Goal: Task Accomplishment & Management: Complete application form

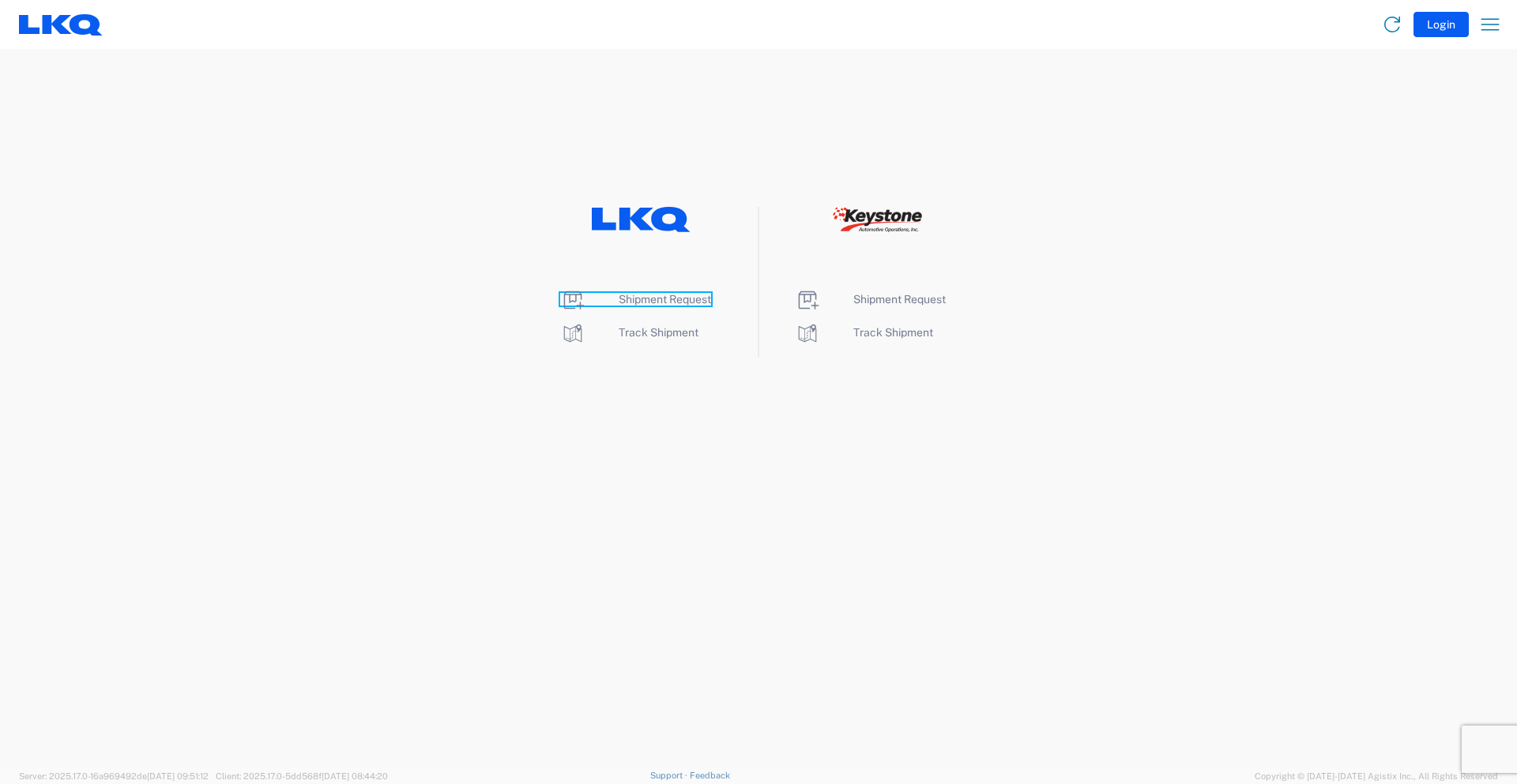
click at [660, 296] on span "Shipment Request" at bounding box center [664, 299] width 92 height 13
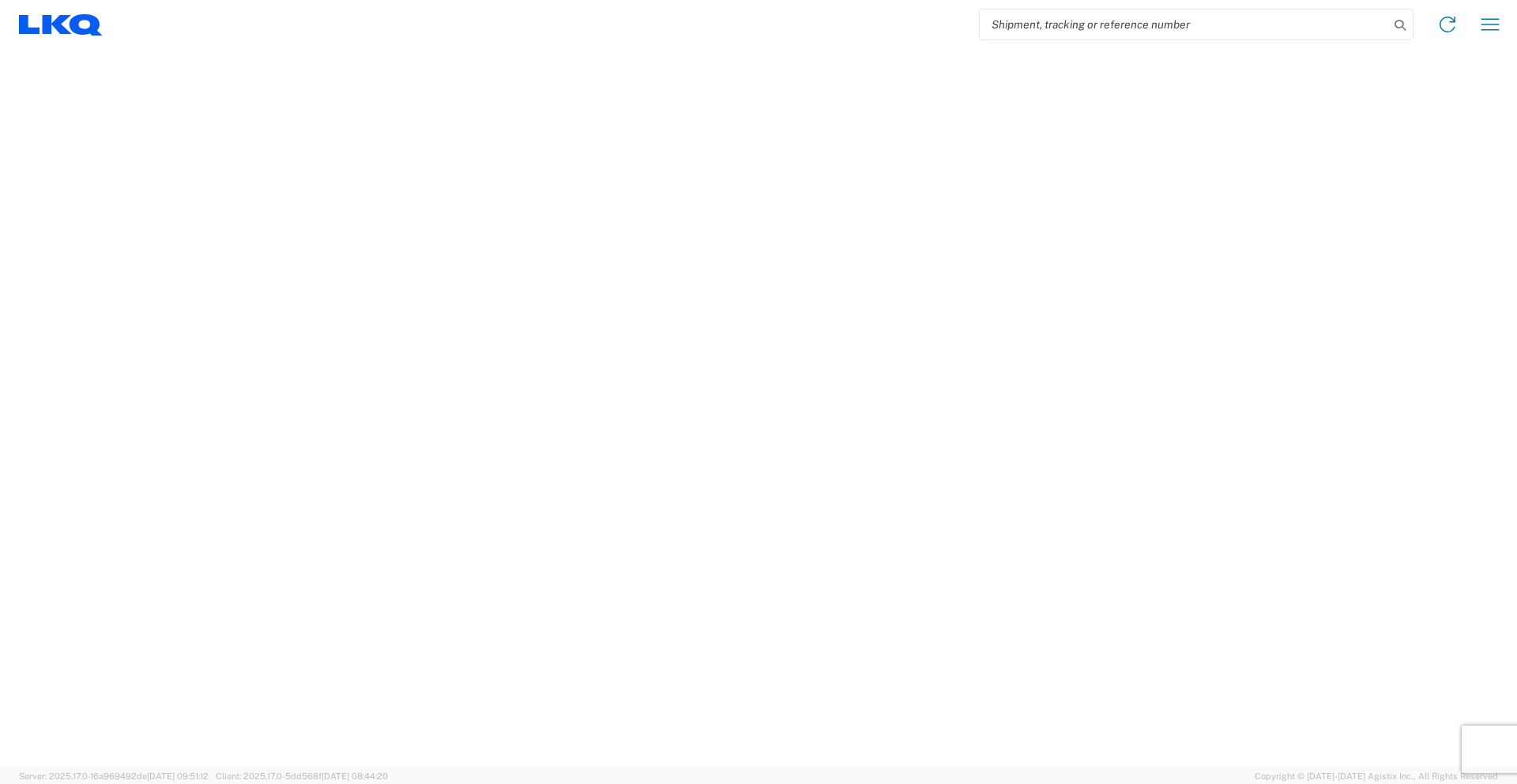
select select "FULL"
select select "LBS"
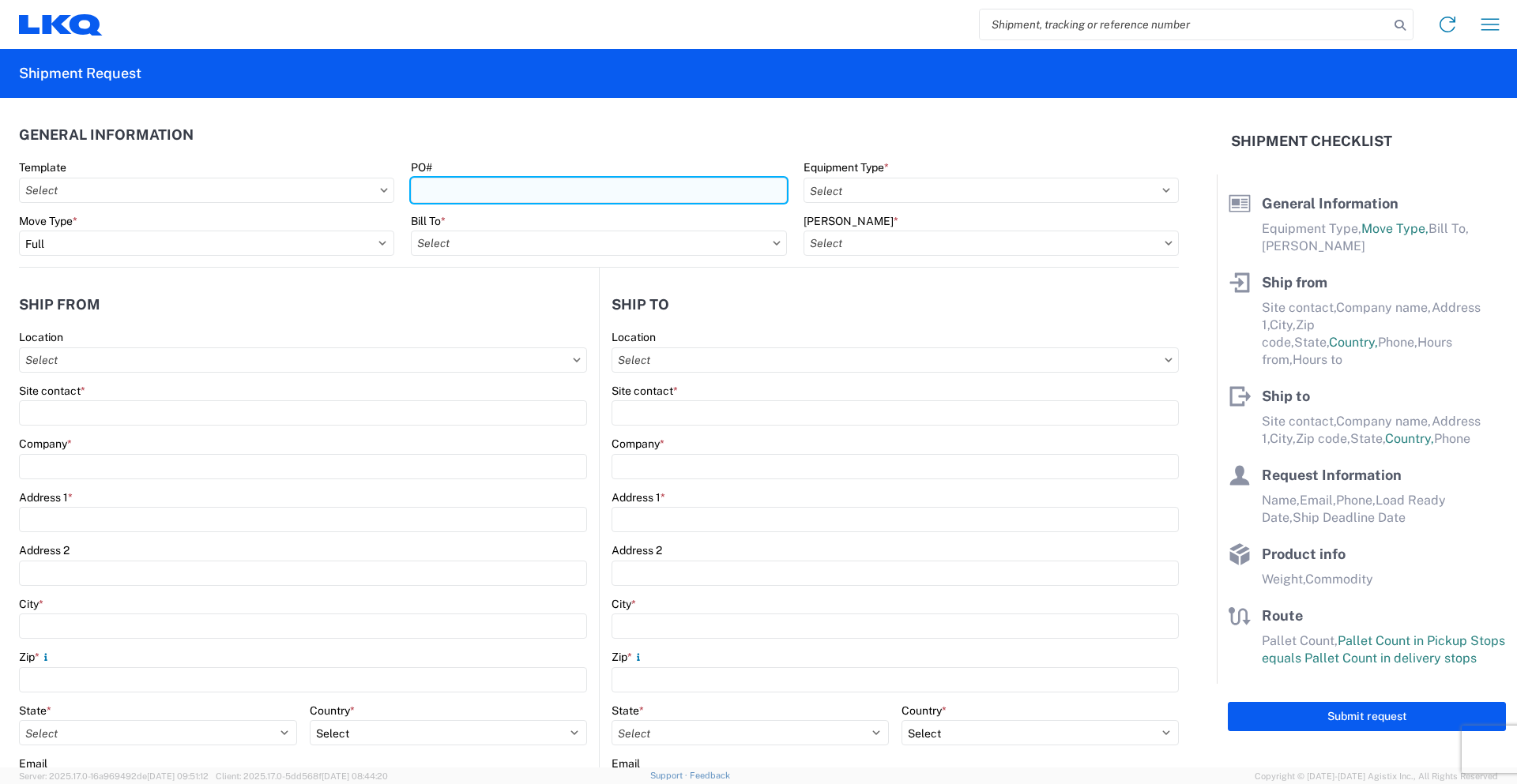
click at [544, 189] on input "PO#" at bounding box center [598, 190] width 376 height 25
type input "960-2200"
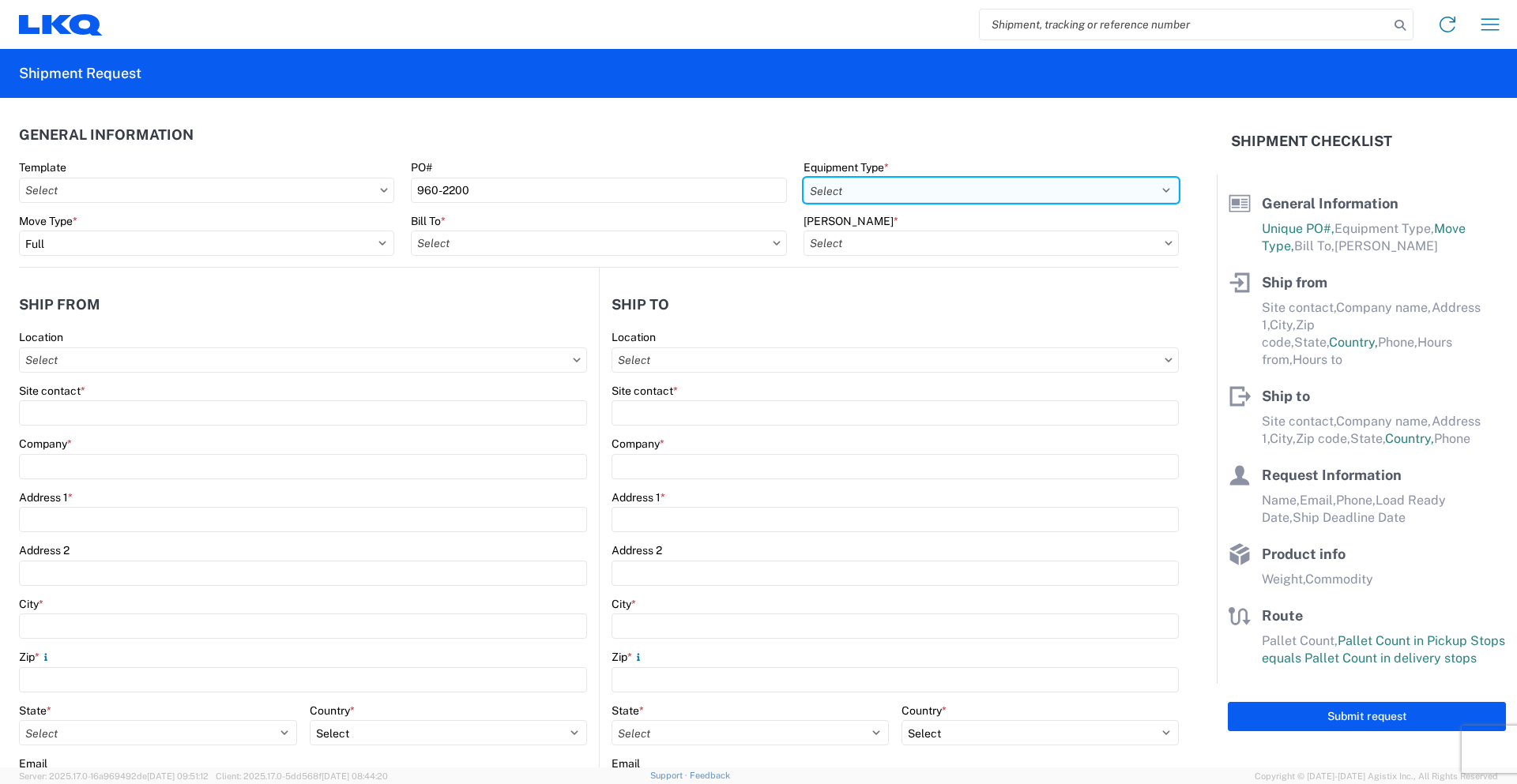
click at [907, 193] on select "Select 53’ Dry Van Flatbed Dropdeck (van) Lowboy (flatbed) Rail" at bounding box center [991, 190] width 376 height 25
select select "STDV"
click at [804, 178] on select "Select 53’ Dry Van Flatbed Dropdeck (van) Lowboy (flatbed) Rail" at bounding box center [991, 190] width 376 height 25
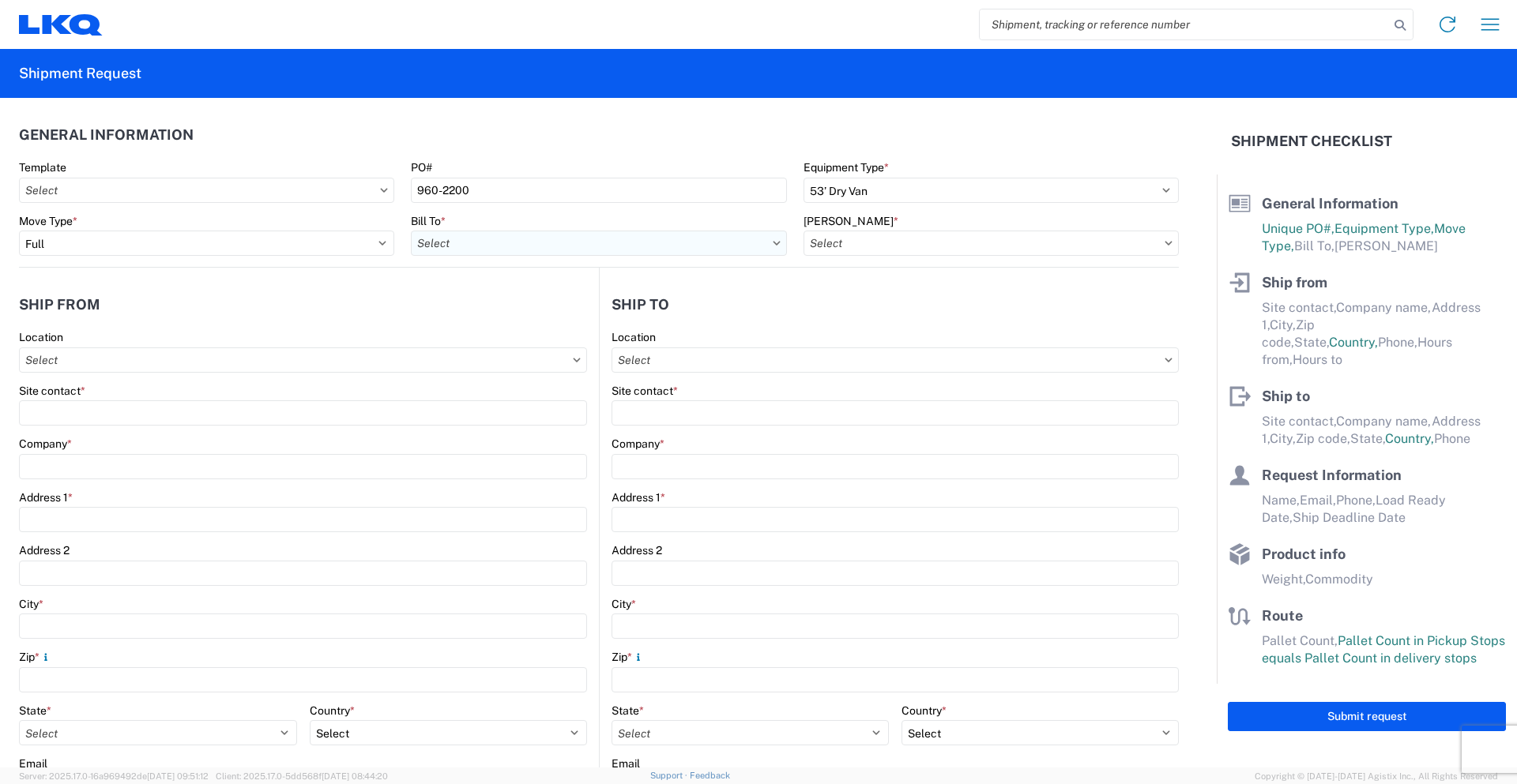
click at [466, 245] on input "Bill To *" at bounding box center [598, 244] width 376 height 25
type input "1760"
click at [544, 315] on div "1760 - LKQ Best Core" at bounding box center [548, 313] width 277 height 25
type input "1760 - LKQ Best Core"
click at [910, 252] on input "[PERSON_NAME] *" at bounding box center [991, 244] width 376 height 25
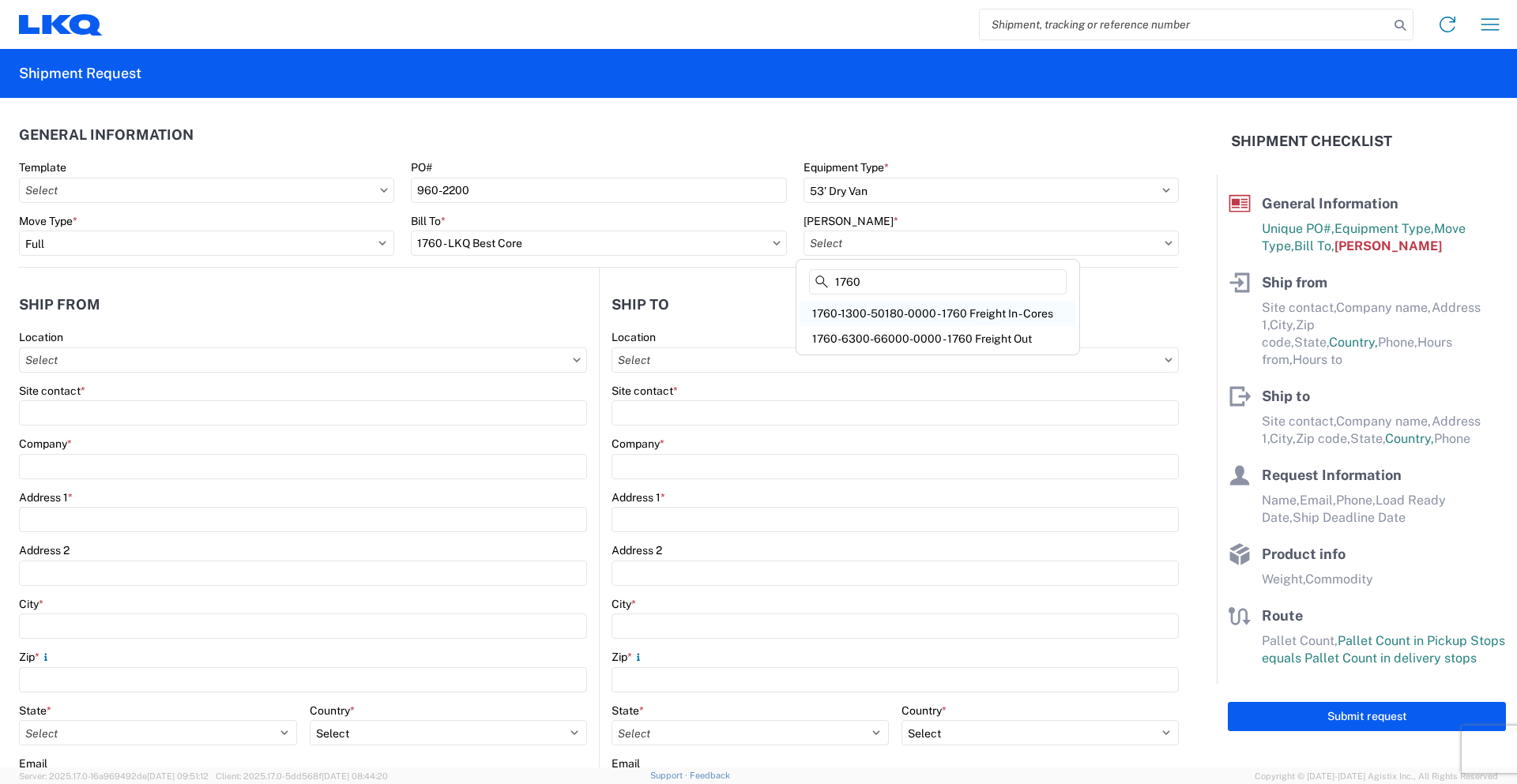
type input "1760"
click at [937, 310] on div "1760-1300-50180-0000 - 1760 Freight In - Cores" at bounding box center [938, 313] width 277 height 25
type input "1760-1300-50180-0000 - 1760 Freight In - Cores"
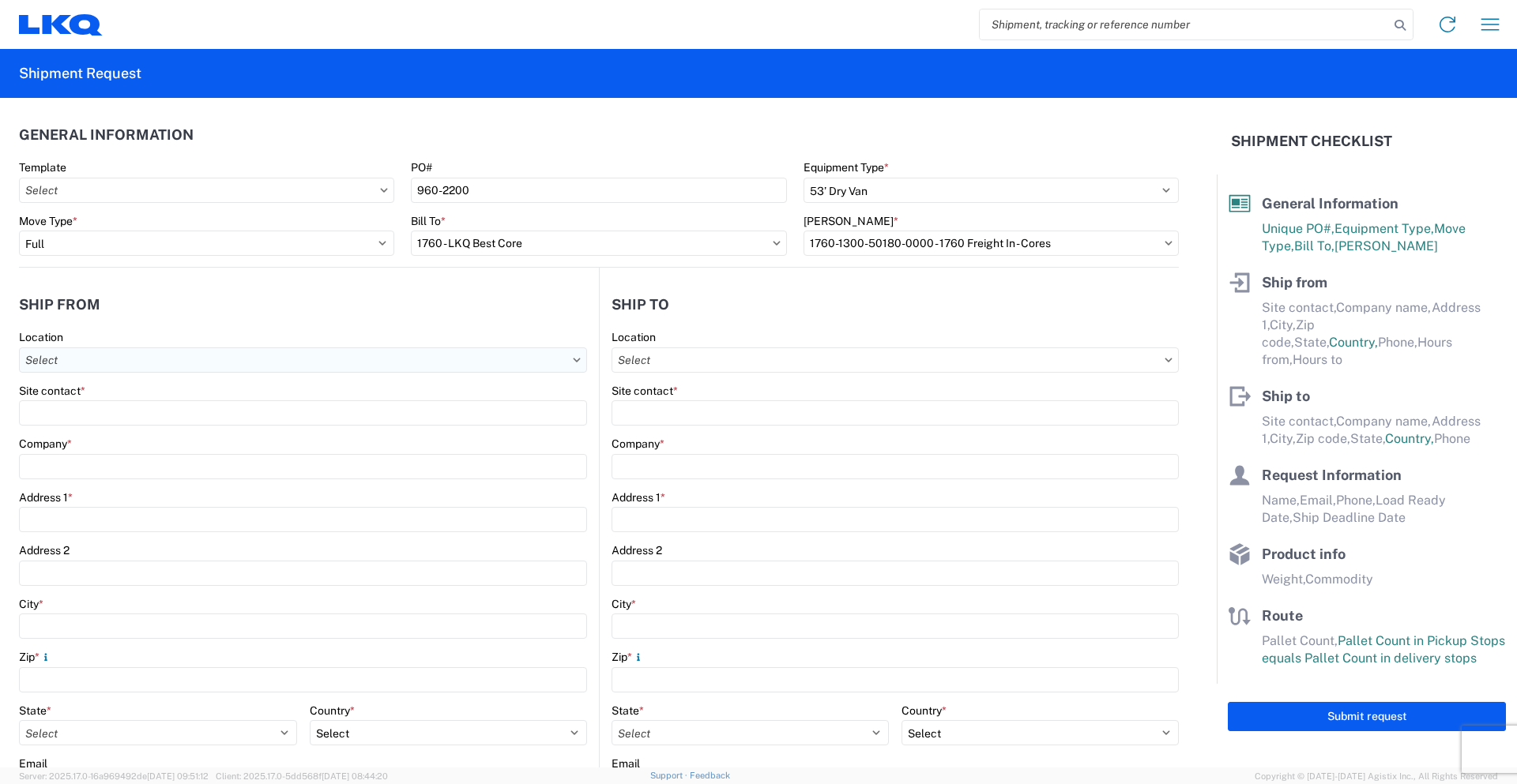
click at [299, 363] on input "Location" at bounding box center [303, 360] width 568 height 25
type input "7160"
click at [181, 427] on div "7160 - Lecavalier - [GEOGRAPHIC_DATA]" at bounding box center [161, 431] width 277 height 25
type input "7160 - Lecavalier - [GEOGRAPHIC_DATA]"
type input "LKQ Corporation"
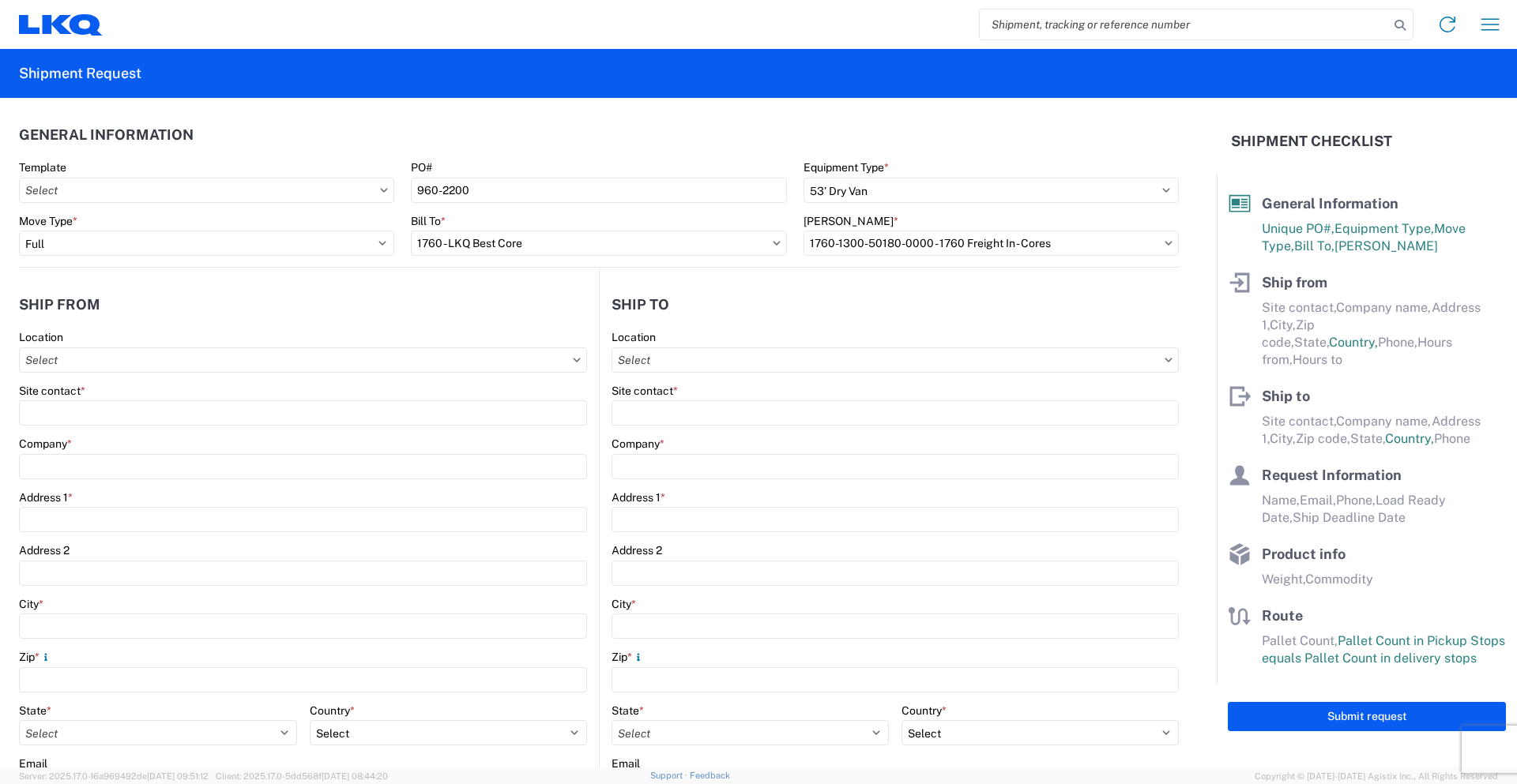
type input "2925 [GEOGRAPHIC_DATA]"
type input "Sainte-Sophie"
type input "J5J1L1"
select select
select select "CA"
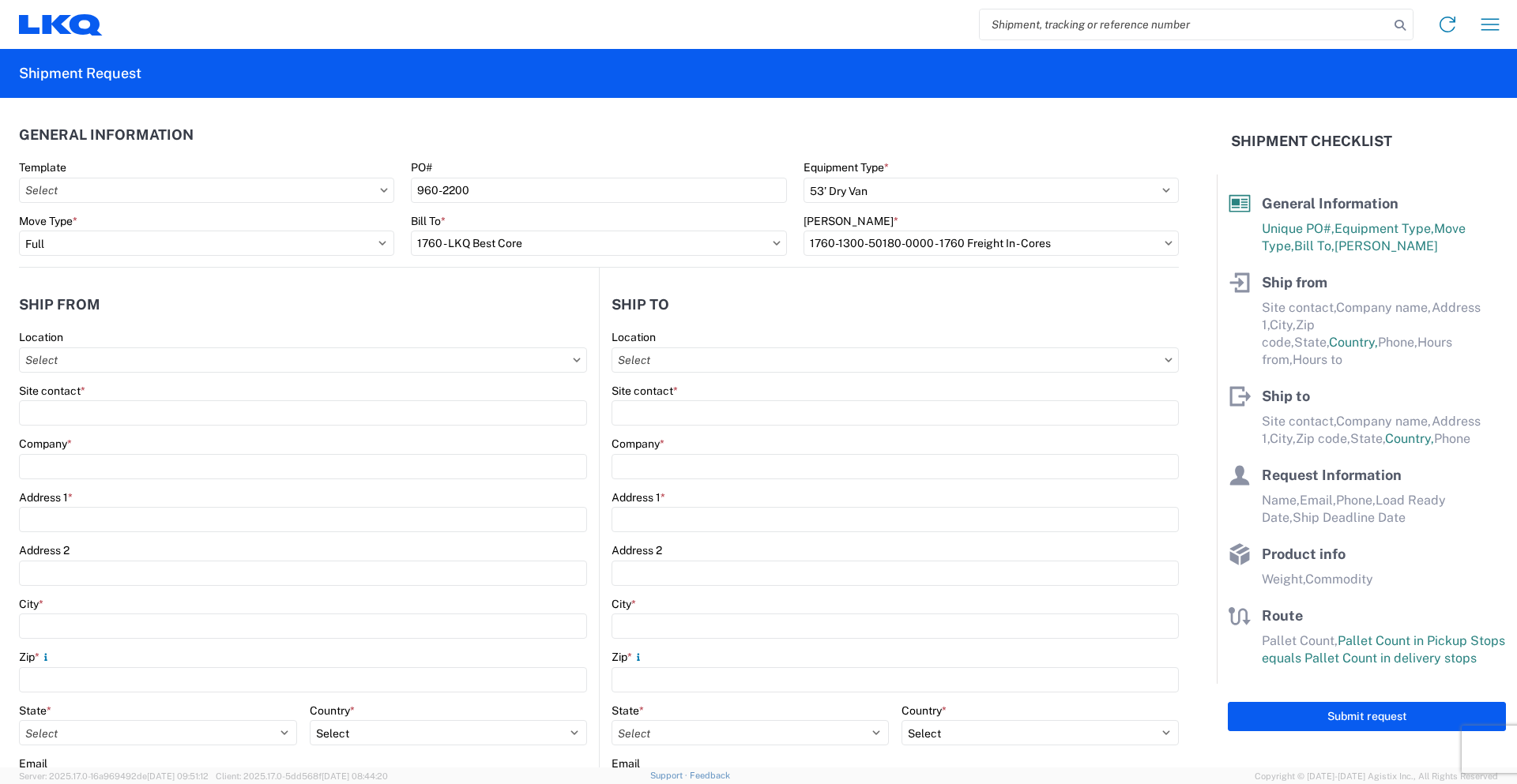
type input "07:30"
type input "14:30"
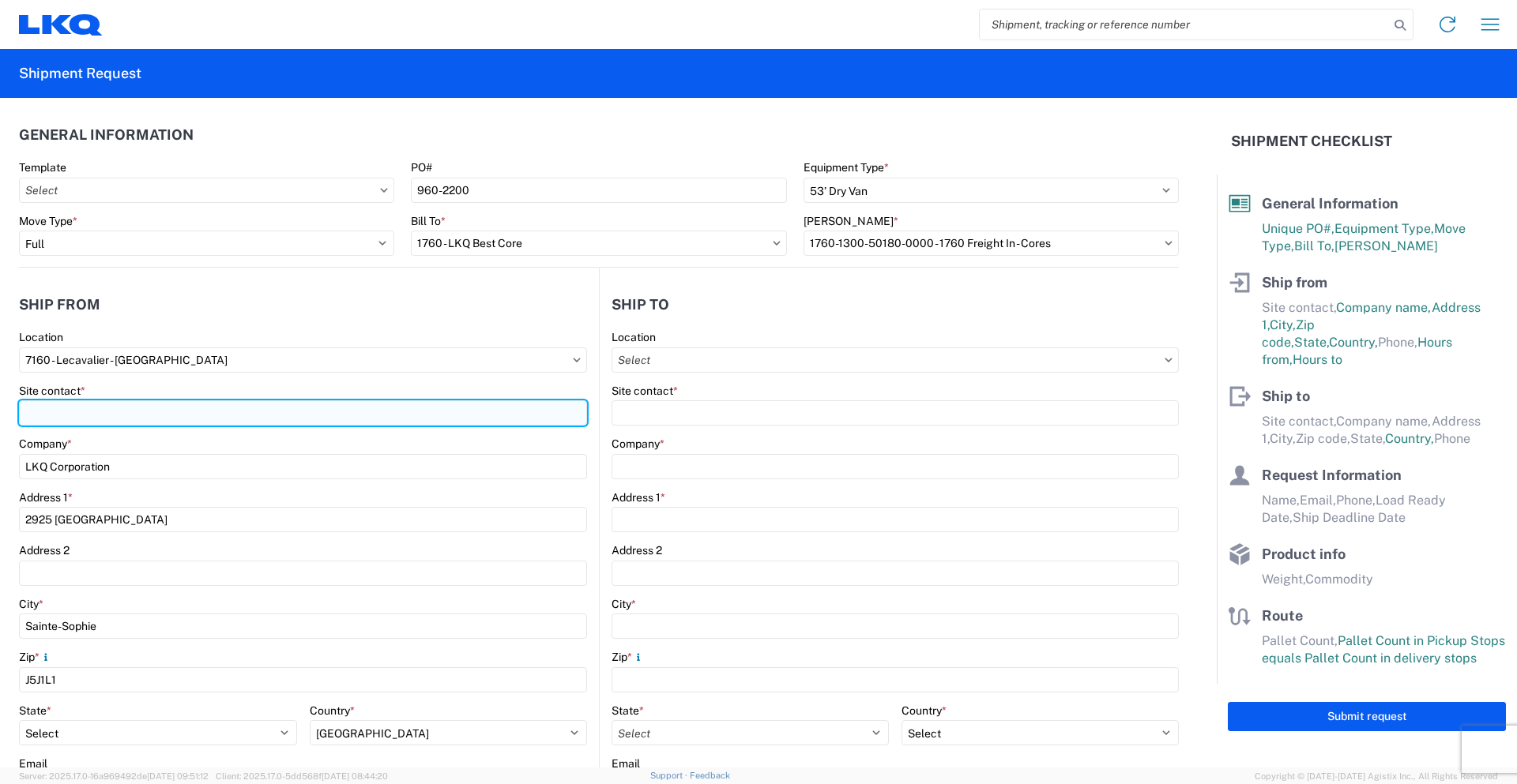
click at [141, 408] on input "Site contact *" at bounding box center [303, 413] width 568 height 25
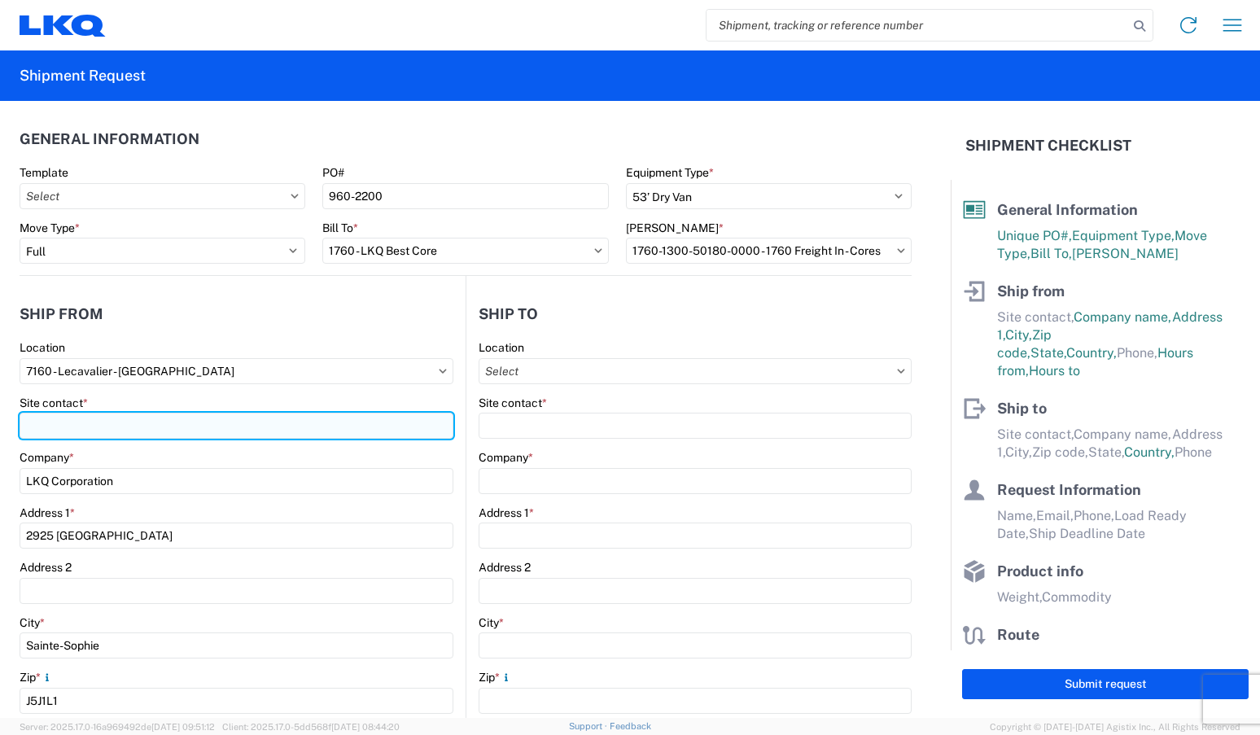
click at [59, 419] on input "Site contact *" at bounding box center [237, 426] width 434 height 26
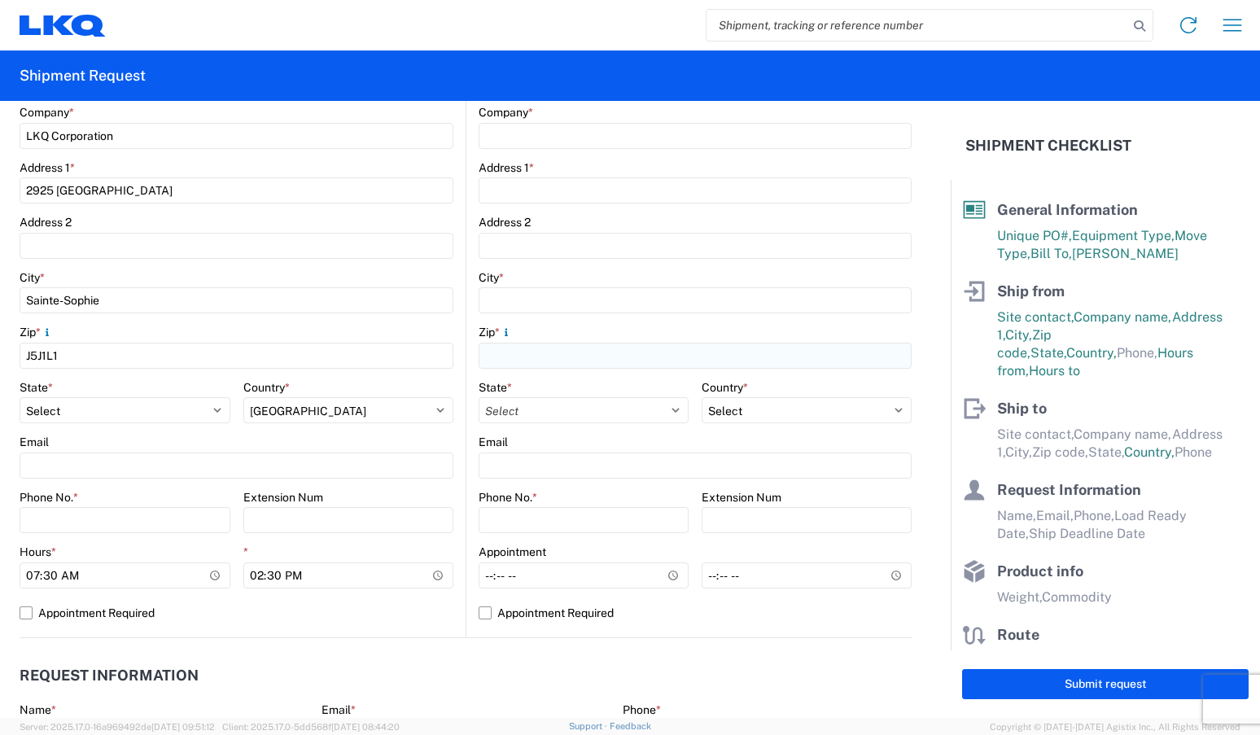
scroll to position [81, 0]
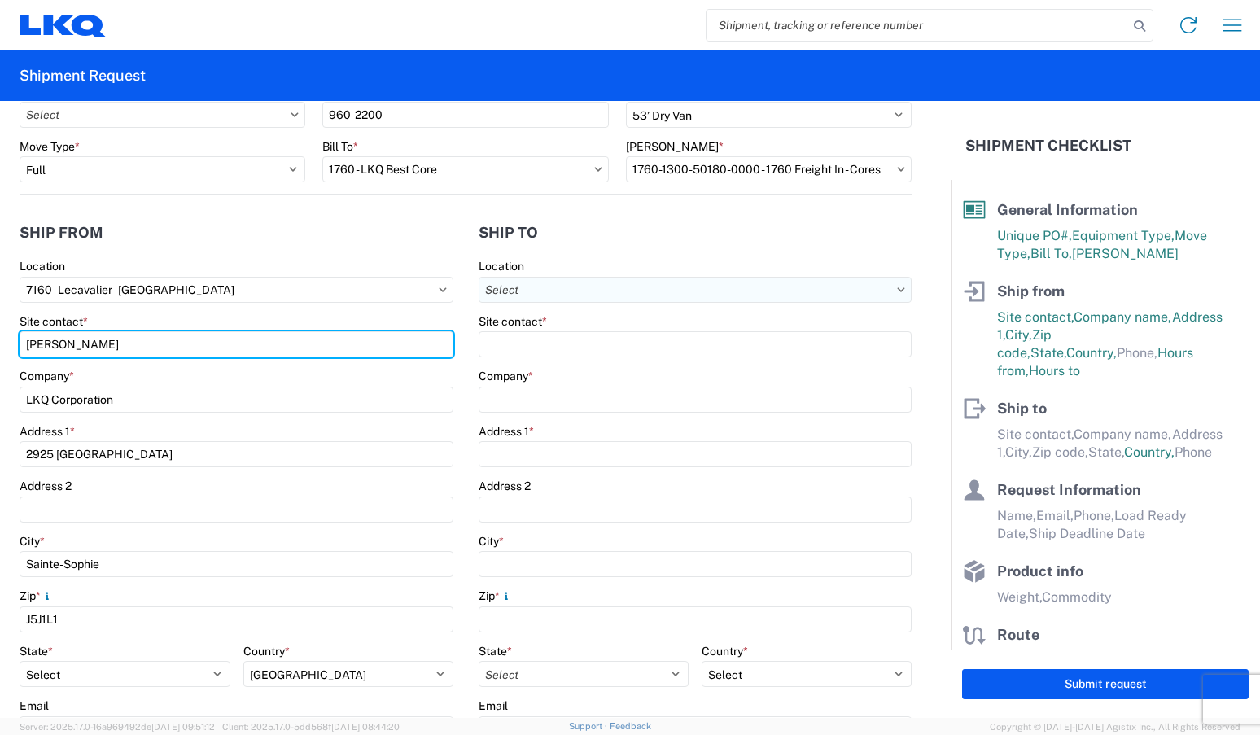
type input "[PERSON_NAME]"
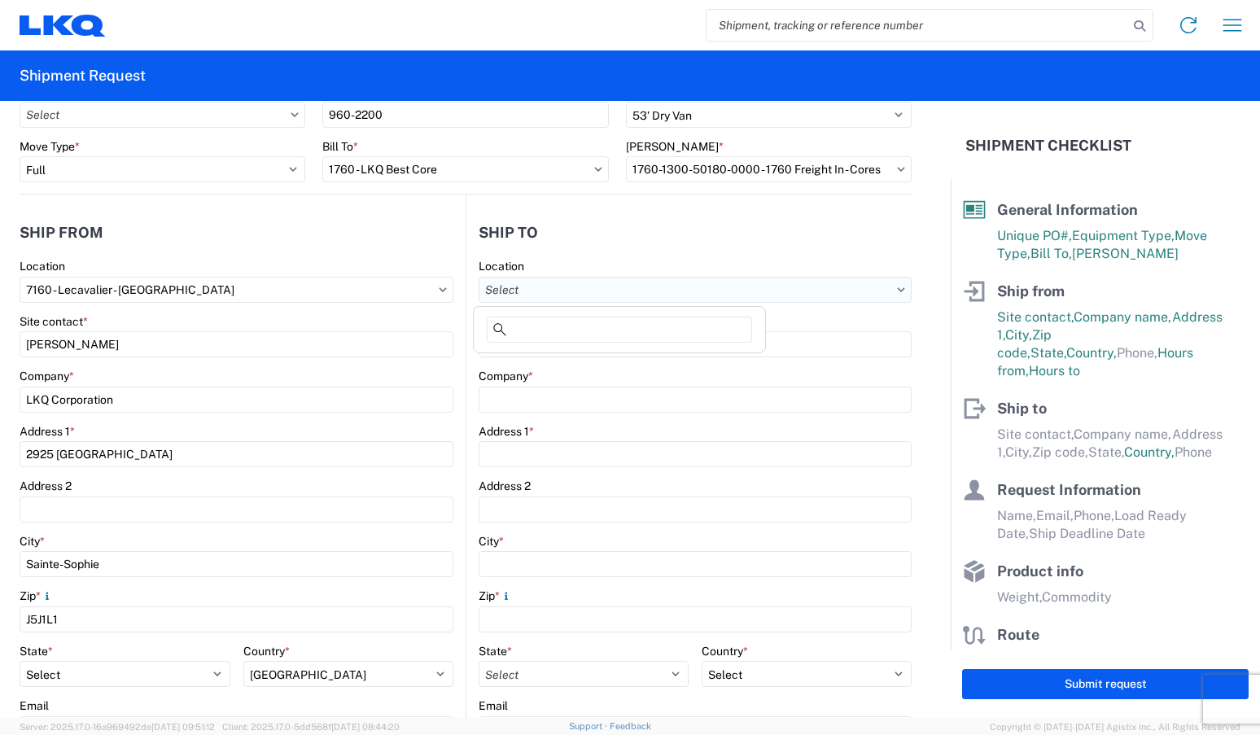
click at [570, 291] on input "Location" at bounding box center [695, 290] width 433 height 26
type input "7"
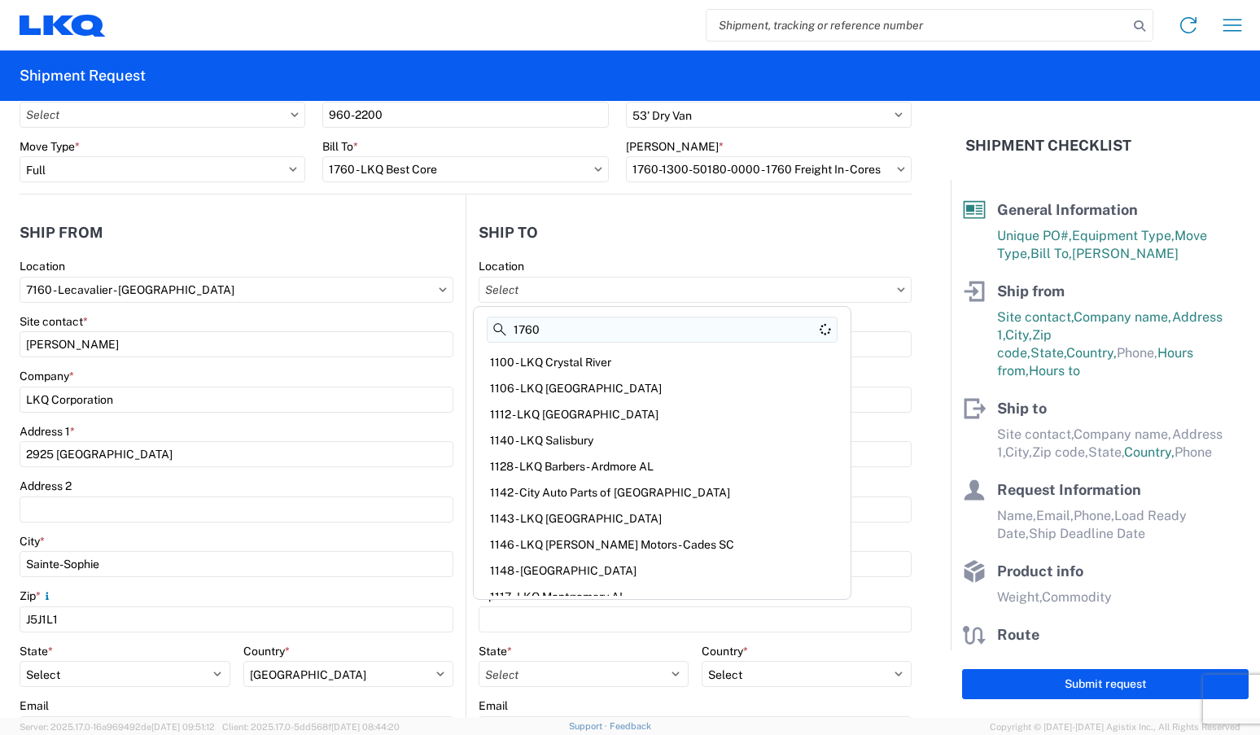
click at [605, 326] on input "1760" at bounding box center [662, 330] width 351 height 26
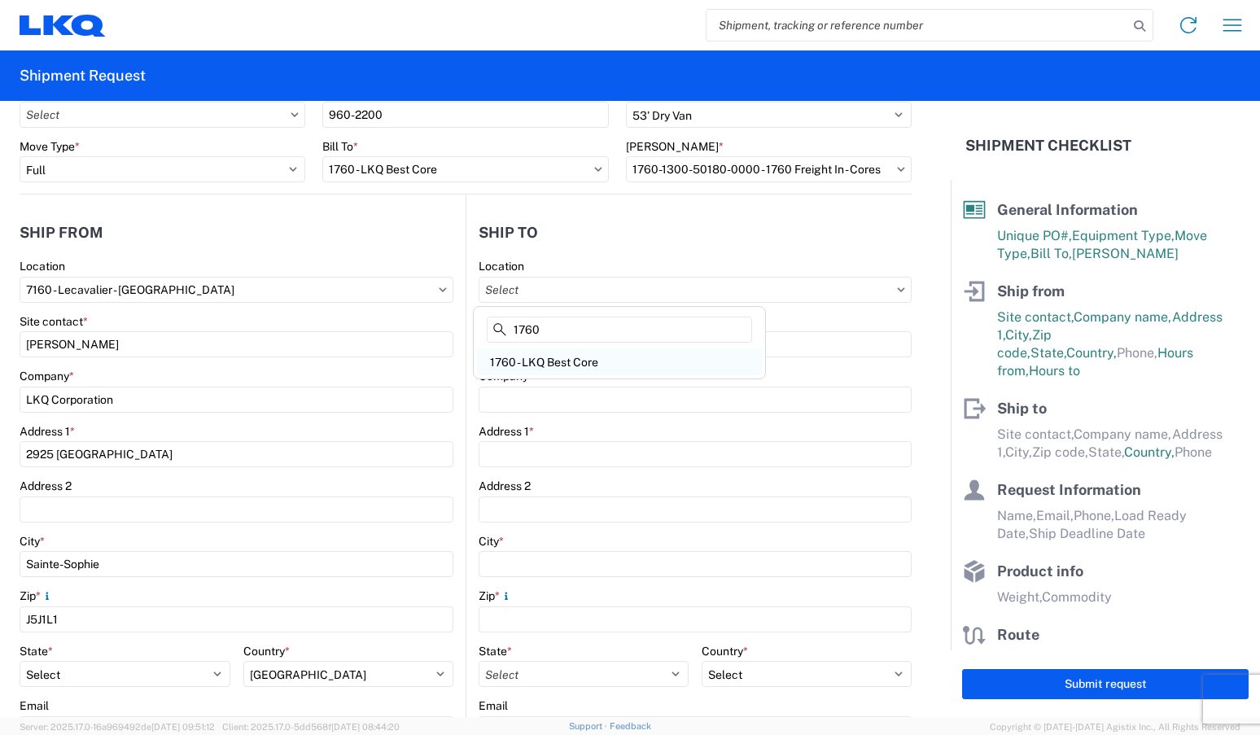
type input "1760"
click at [613, 359] on div "1760 - LKQ Best Core" at bounding box center [619, 362] width 285 height 26
type input "1760 - LKQ Best Core"
type input "LKQ Corporation"
type input "[STREET_ADDRESS]"
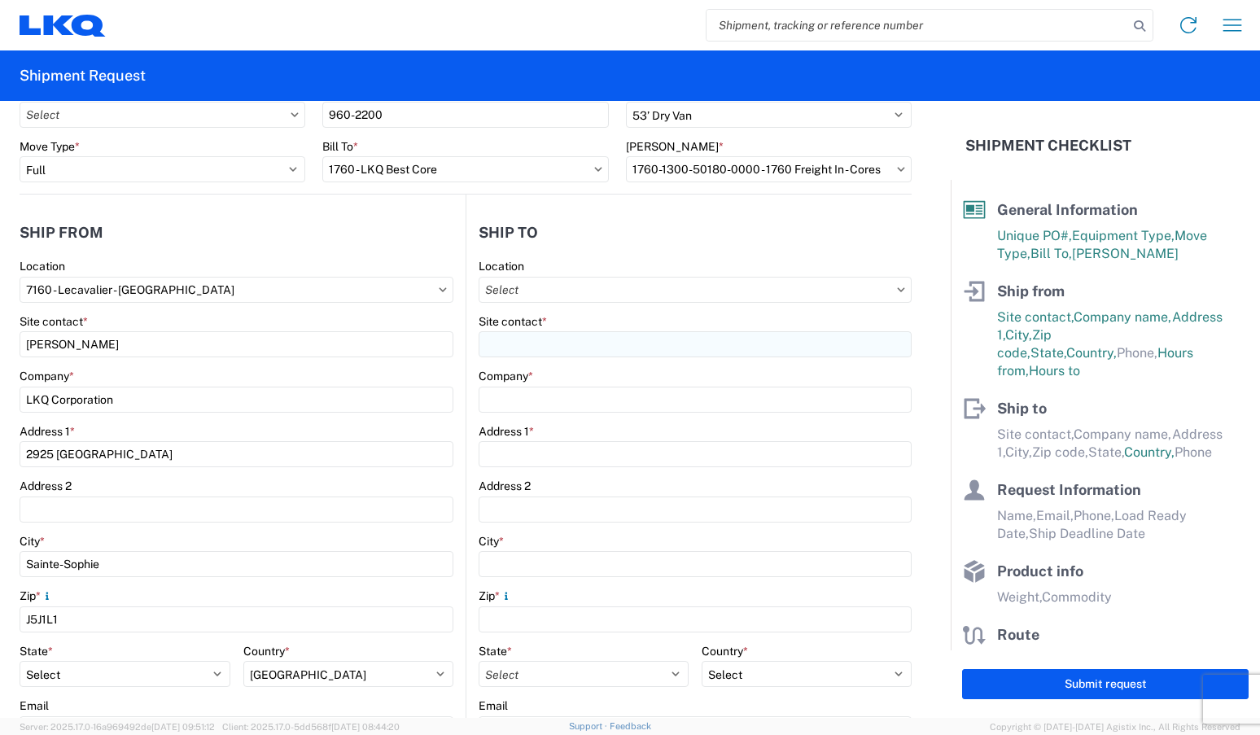
type input "[GEOGRAPHIC_DATA]"
type input "77038"
select select "US"
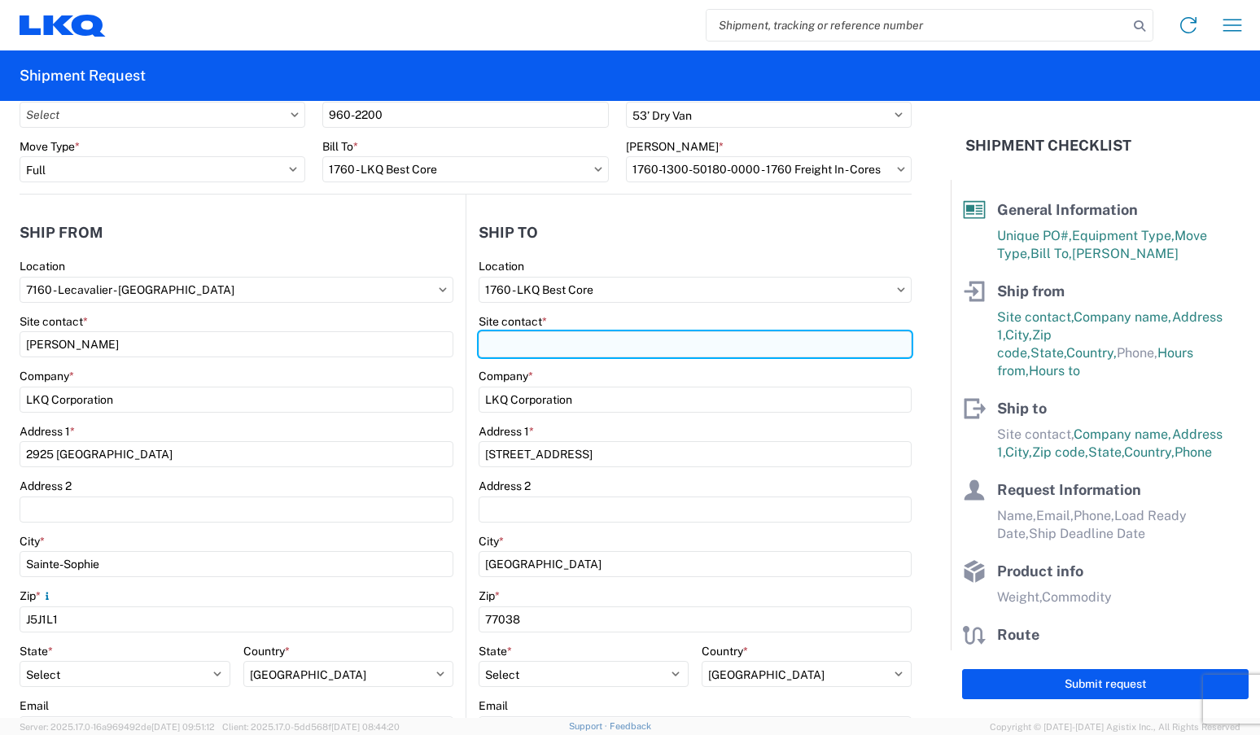
click at [598, 335] on input "Site contact *" at bounding box center [695, 344] width 433 height 26
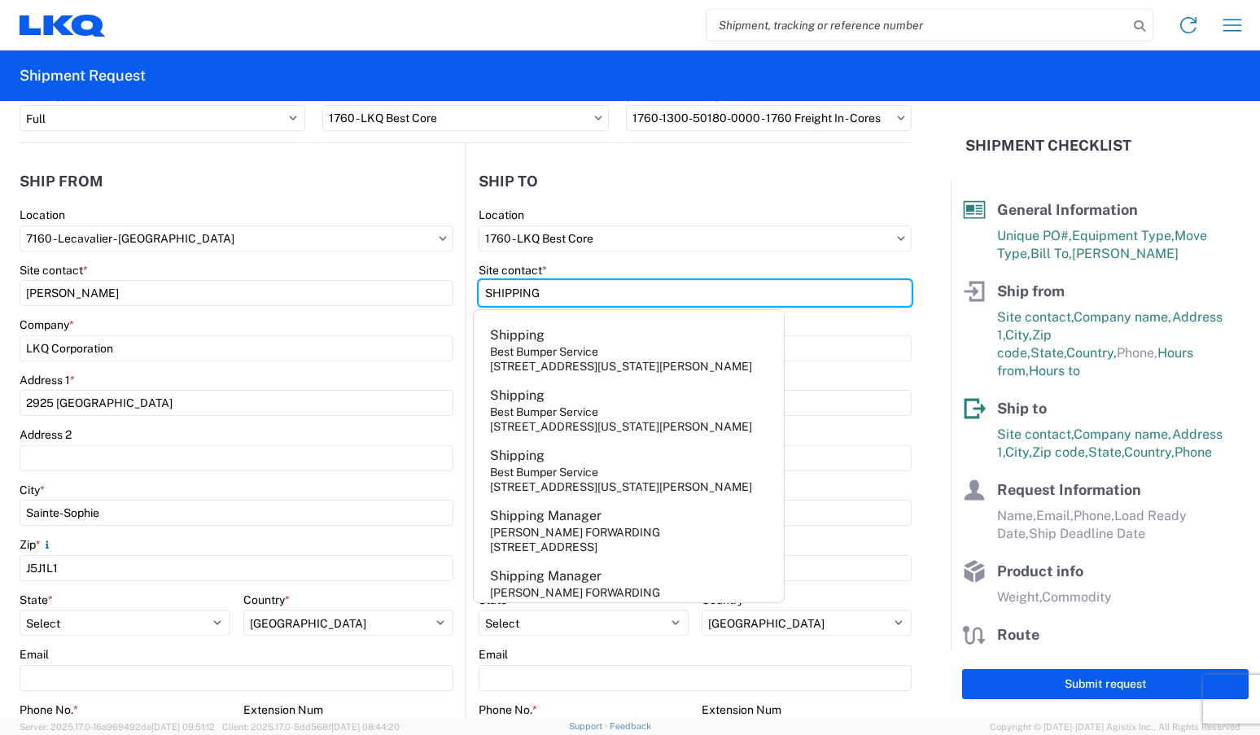
scroll to position [244, 0]
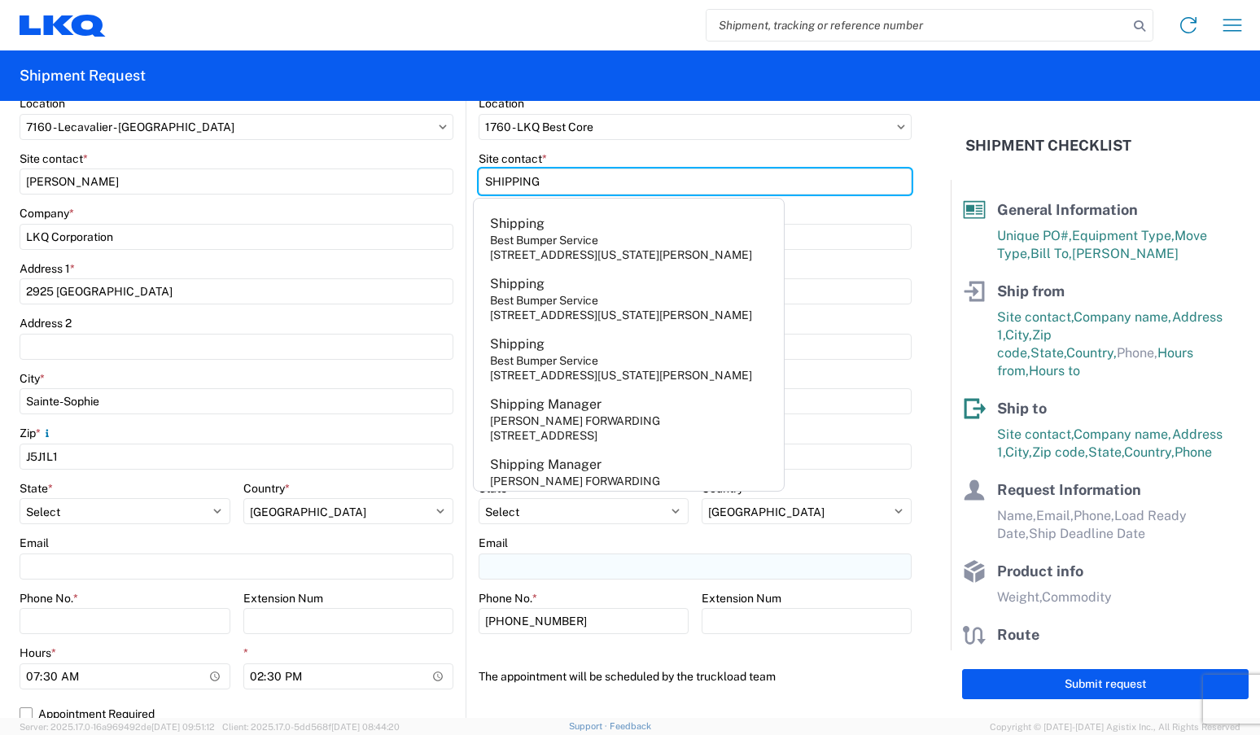
type input "SHIPPING"
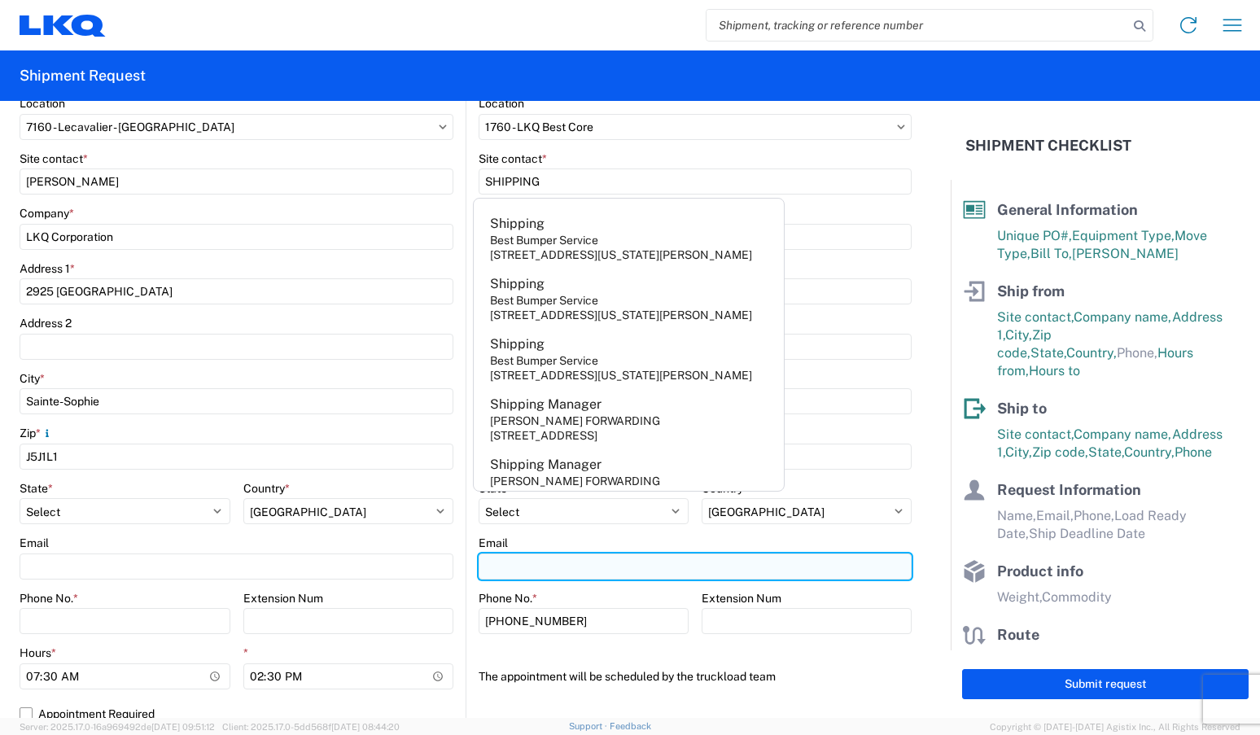
click at [688, 567] on input "Email" at bounding box center [695, 566] width 433 height 26
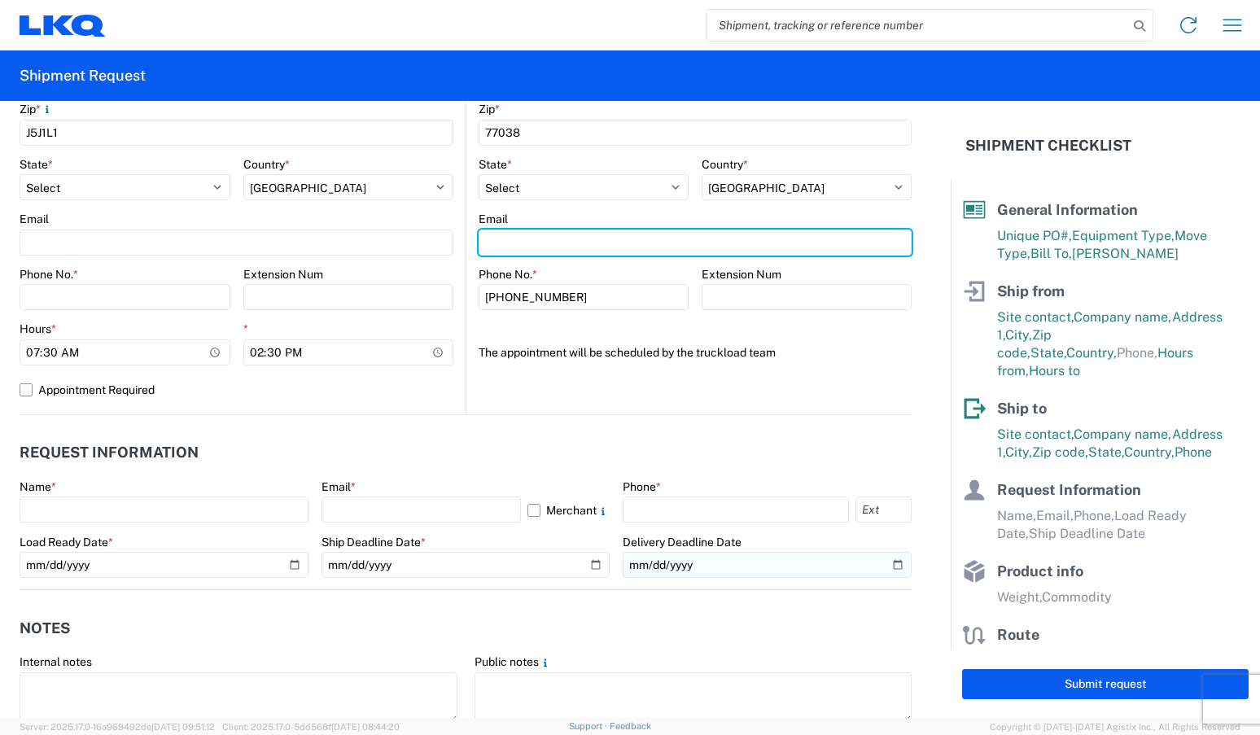
scroll to position [570, 0]
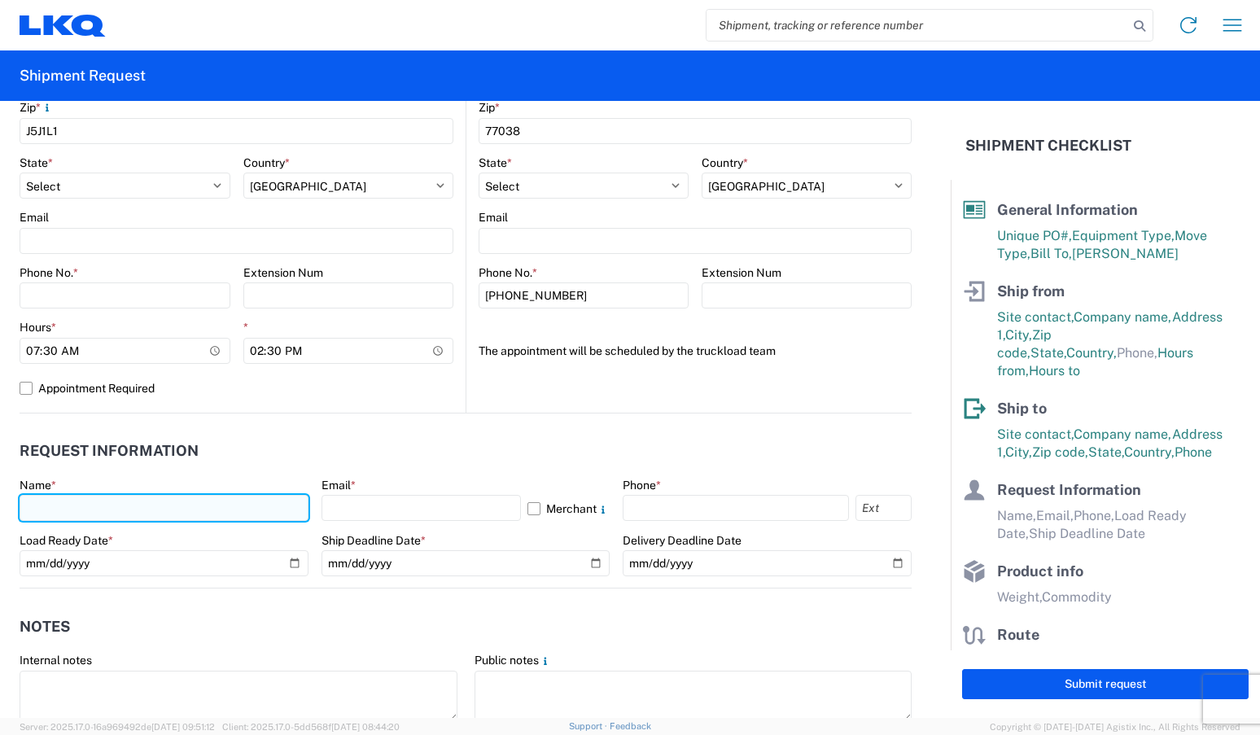
click at [210, 502] on input "text" at bounding box center [164, 508] width 289 height 26
type input "[PERSON_NAME]"
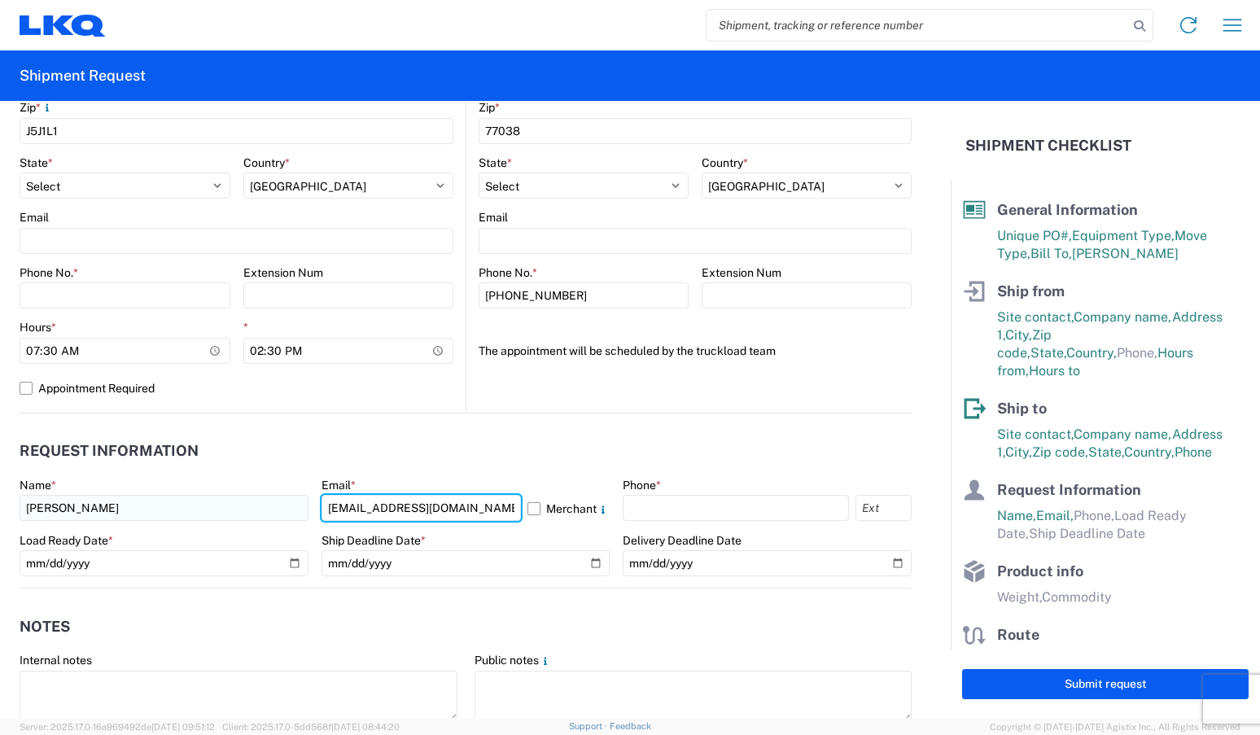
type input "[EMAIL_ADDRESS][DOMAIN_NAME]"
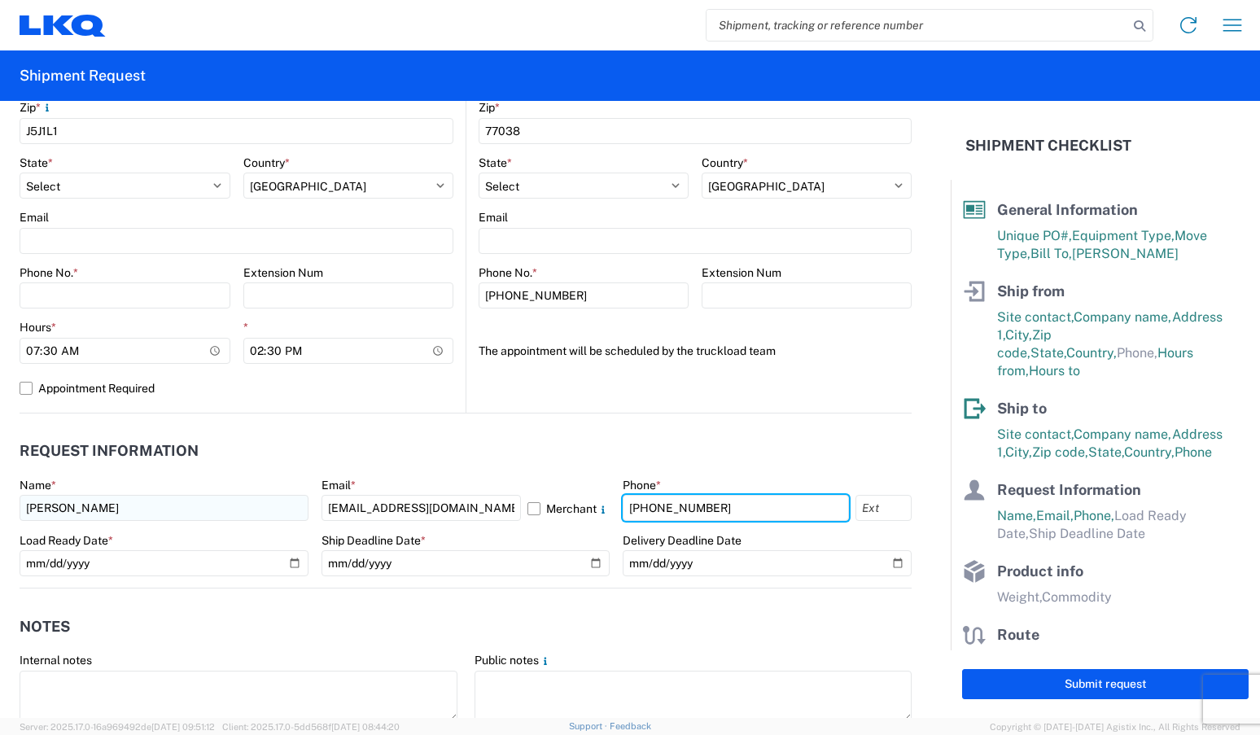
type input "[PHONE_NUMBER]"
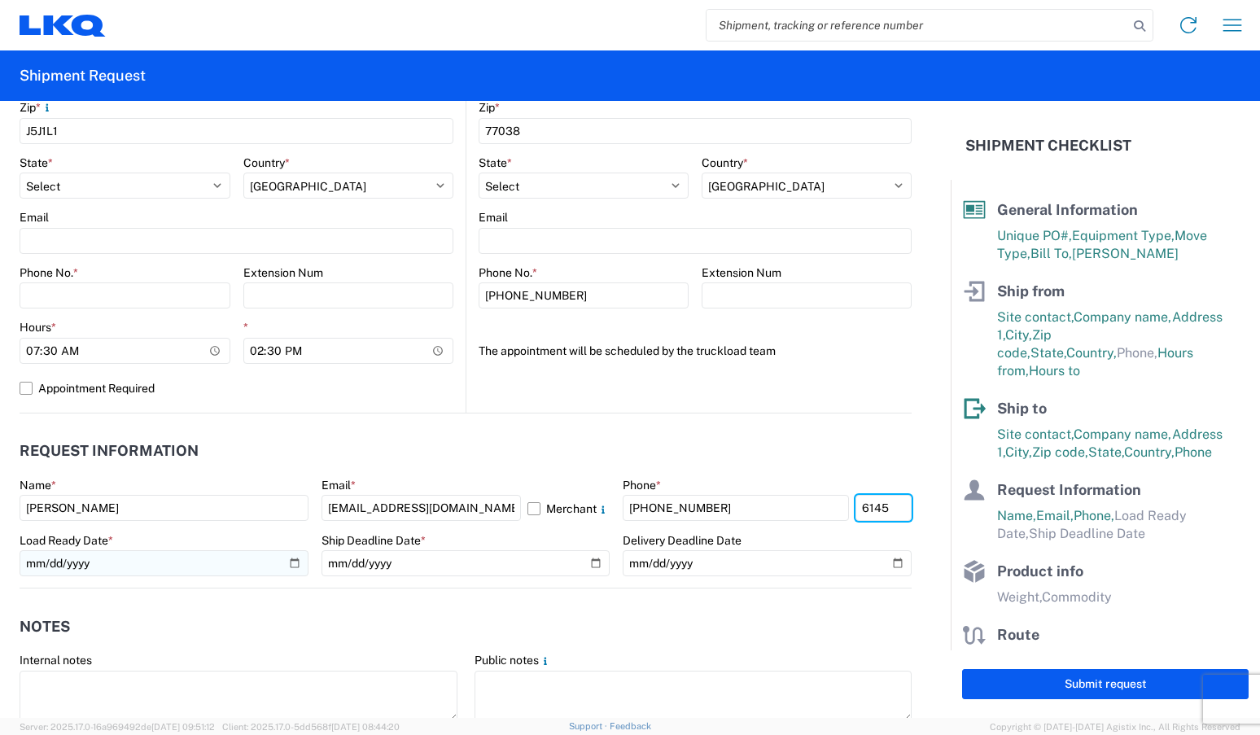
type input "6145"
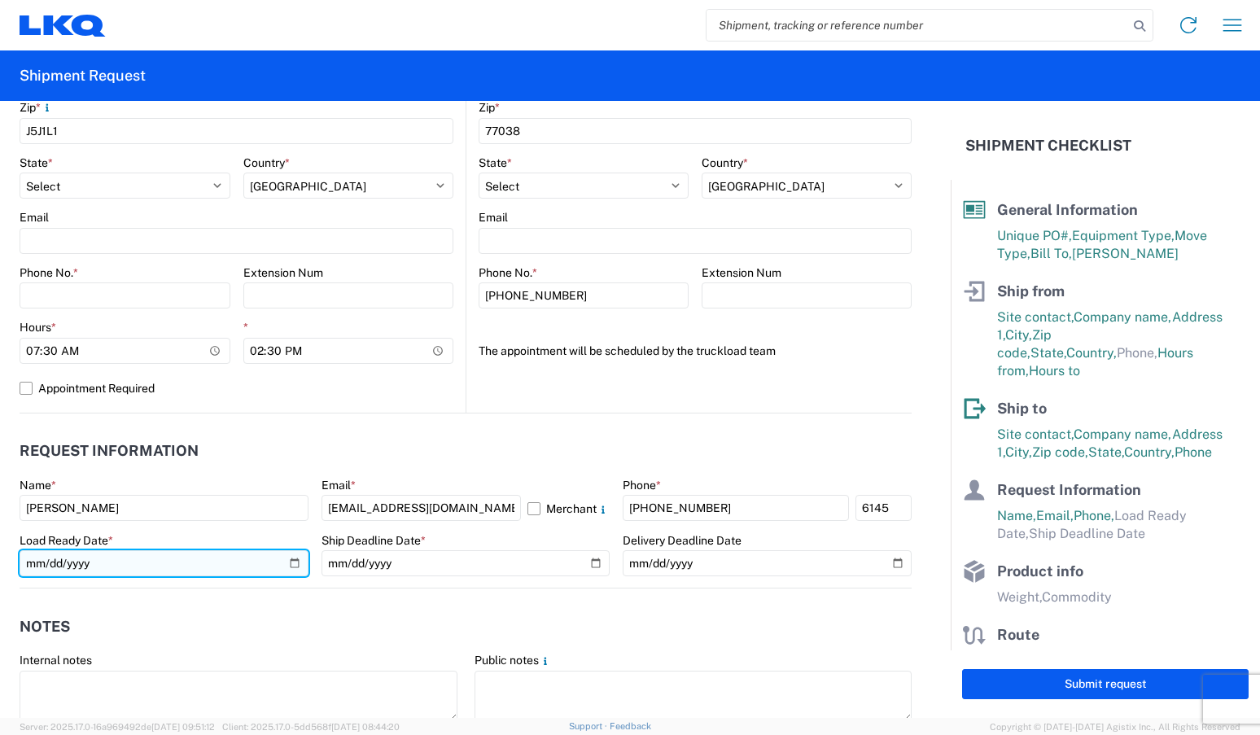
click at [293, 564] on input "date" at bounding box center [164, 563] width 289 height 26
type input "[DATE]"
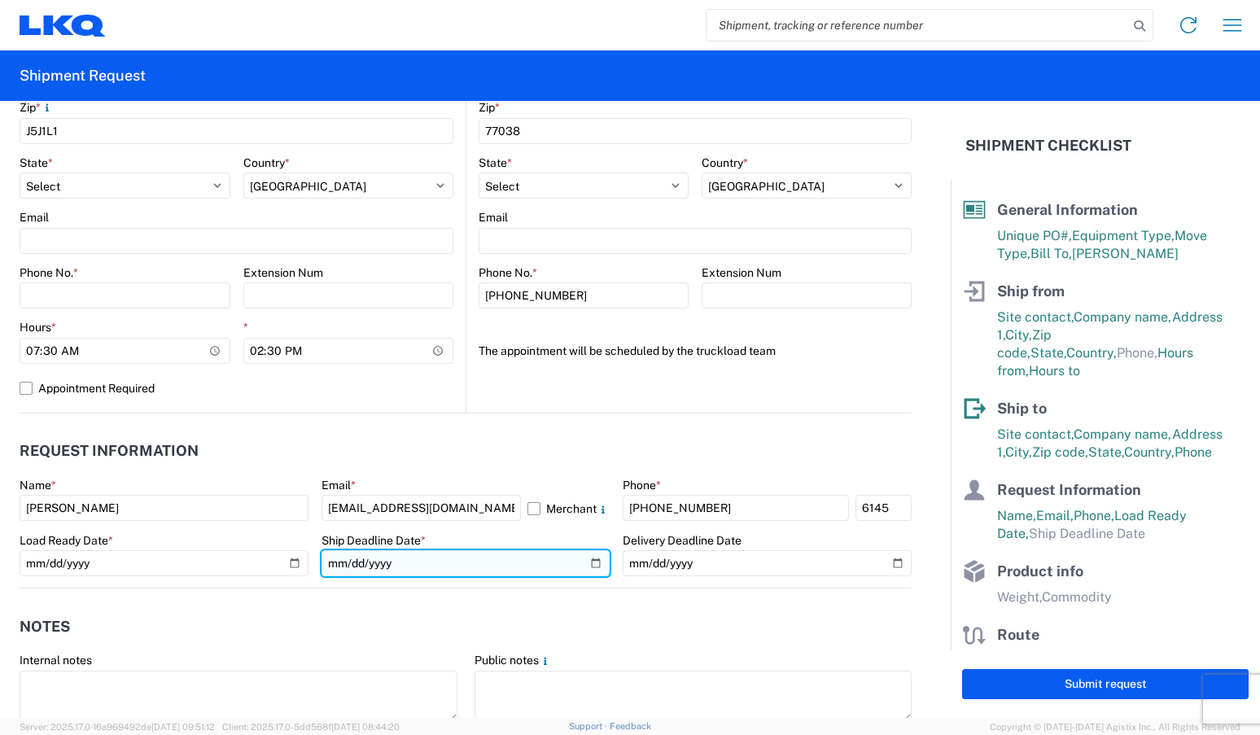
click at [585, 562] on input "date" at bounding box center [466, 563] width 289 height 26
type input "[DATE]"
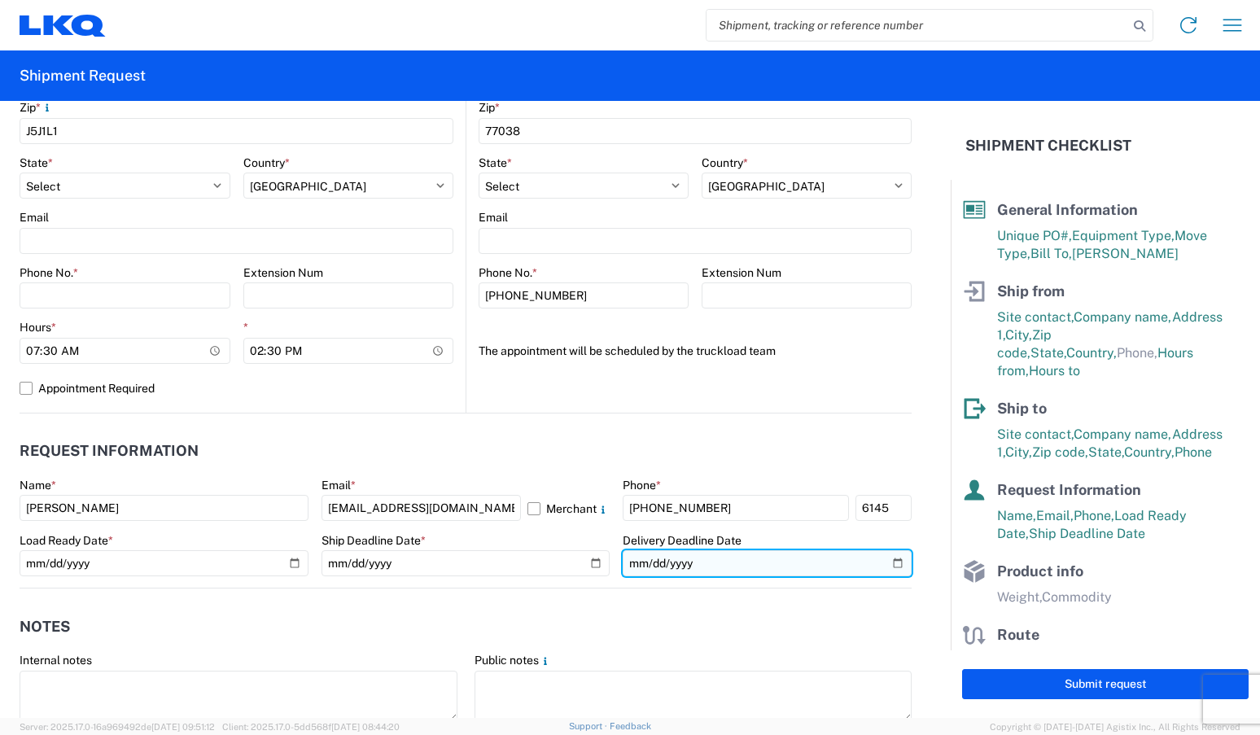
click at [886, 562] on input "date" at bounding box center [767, 563] width 289 height 26
type input "[DATE]"
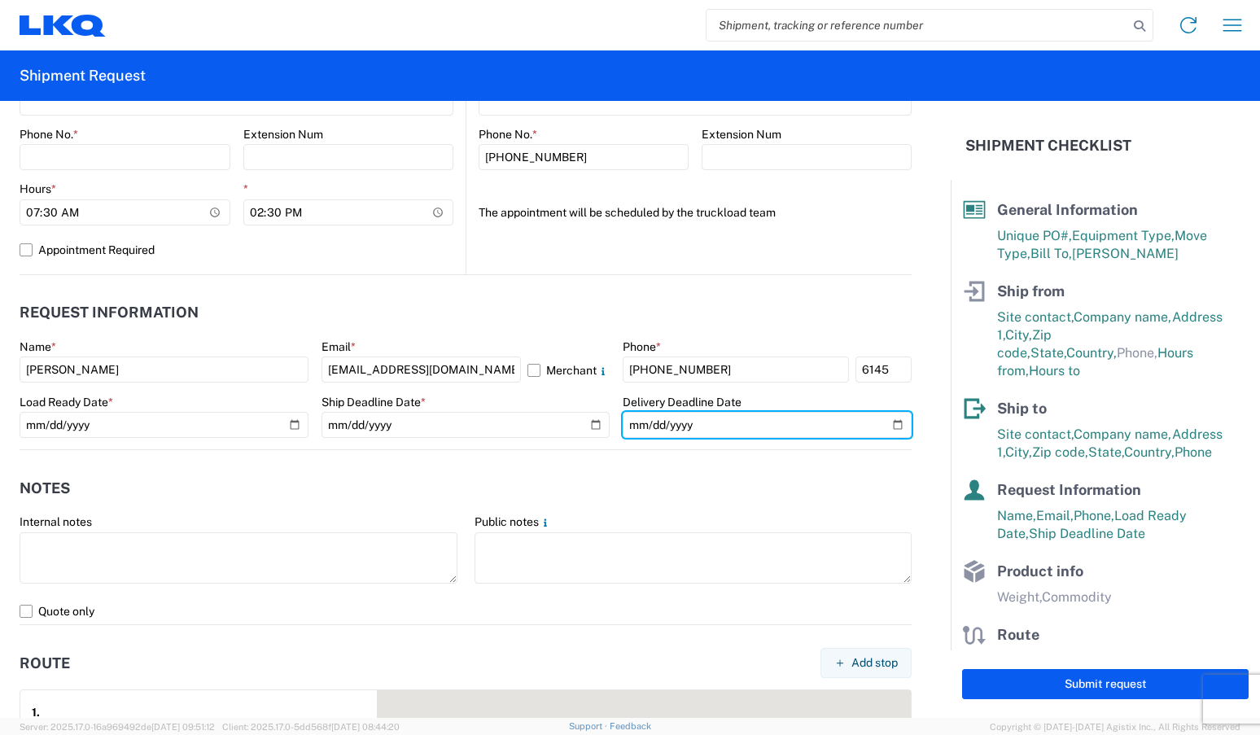
scroll to position [814, 0]
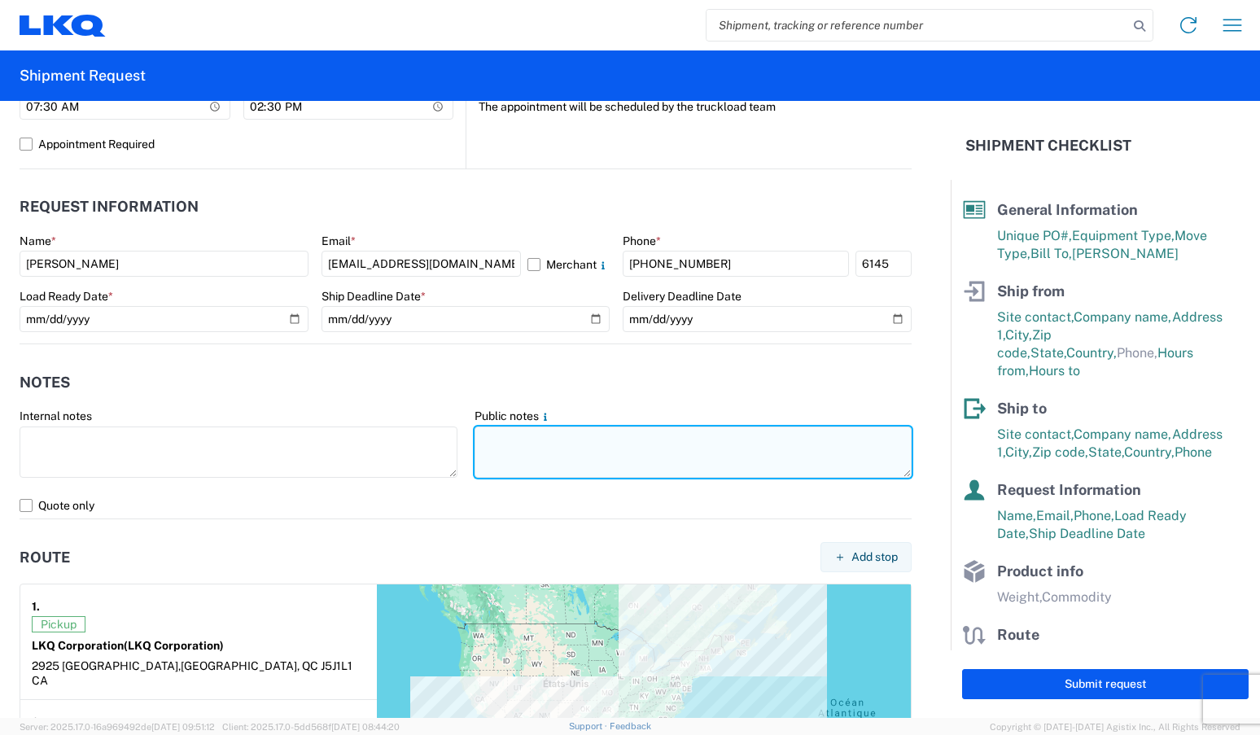
click at [566, 468] on textarea at bounding box center [694, 452] width 438 height 51
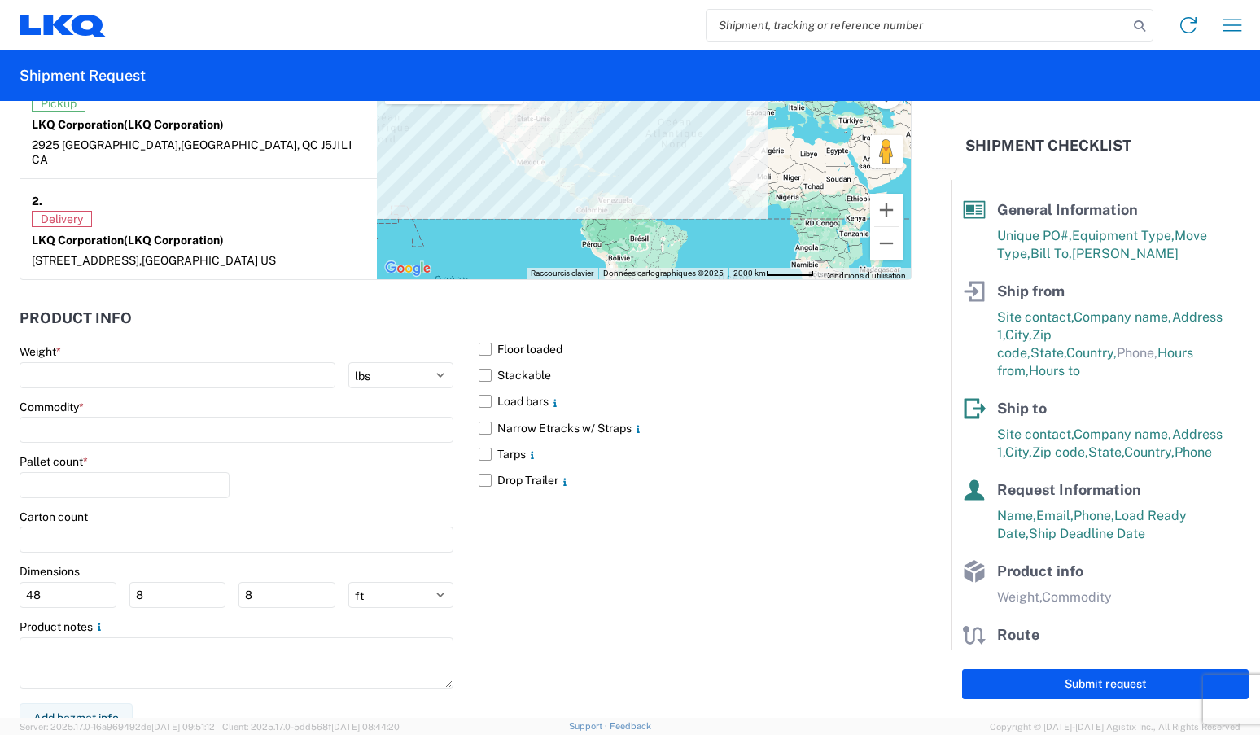
scroll to position [1336, 0]
type textarea "please respect pick up hours"
click at [123, 361] on input "number" at bounding box center [178, 374] width 316 height 26
type input "41684"
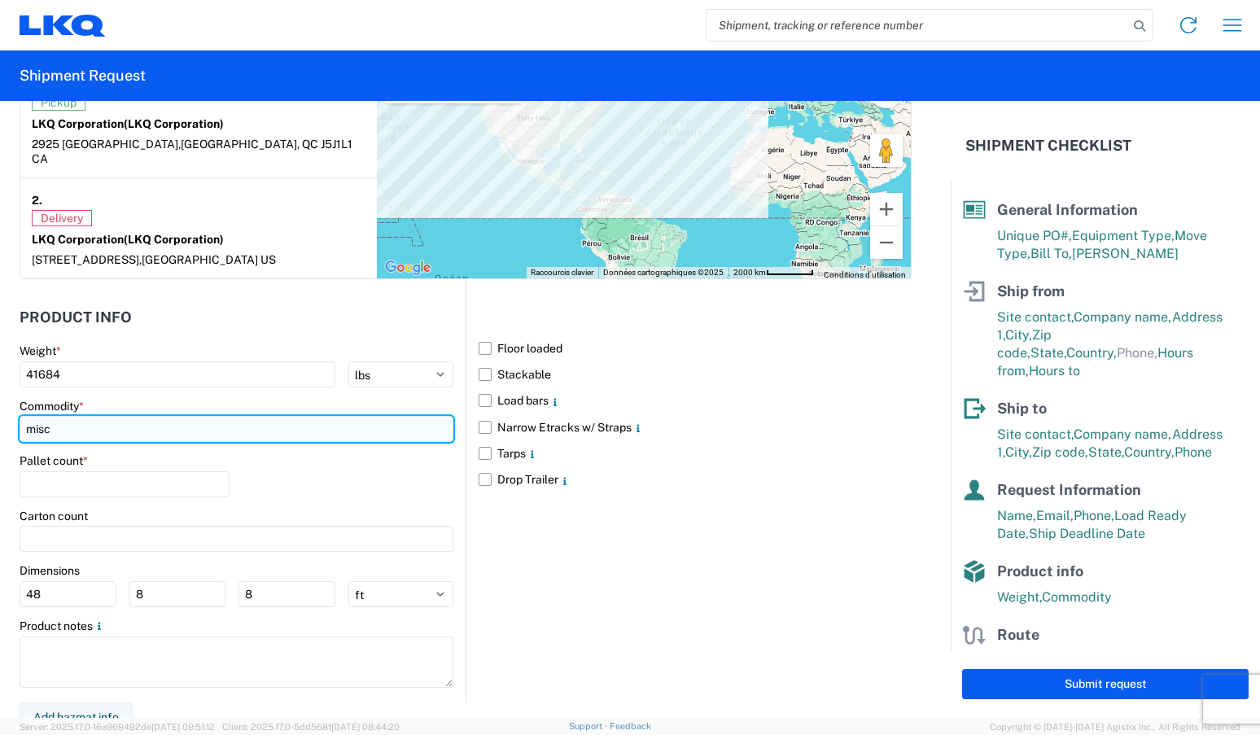
type input "misc"
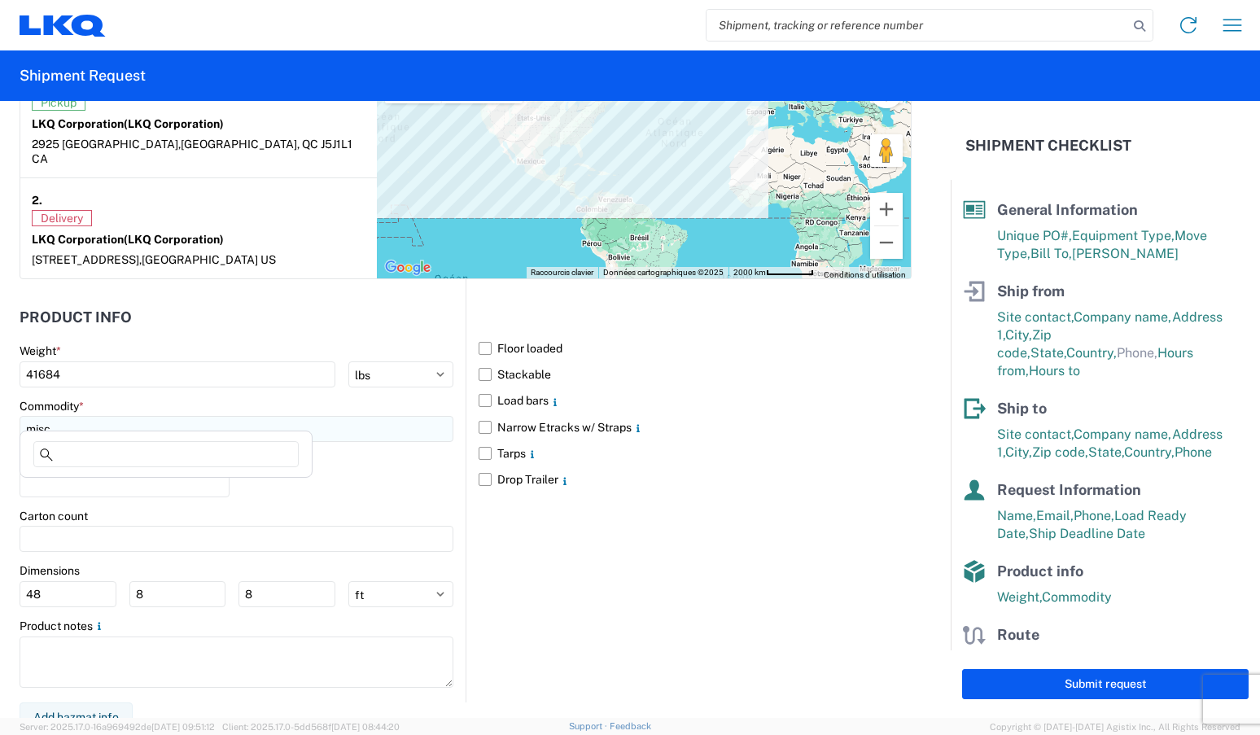
click at [106, 421] on input "misc" at bounding box center [237, 429] width 434 height 26
type input "misc"
click at [131, 483] on div "Miscellaneous (alt, comp, conv, etc)" at bounding box center [166, 487] width 285 height 26
type input "Miscellaneous (alt, comp, conv, etc)"
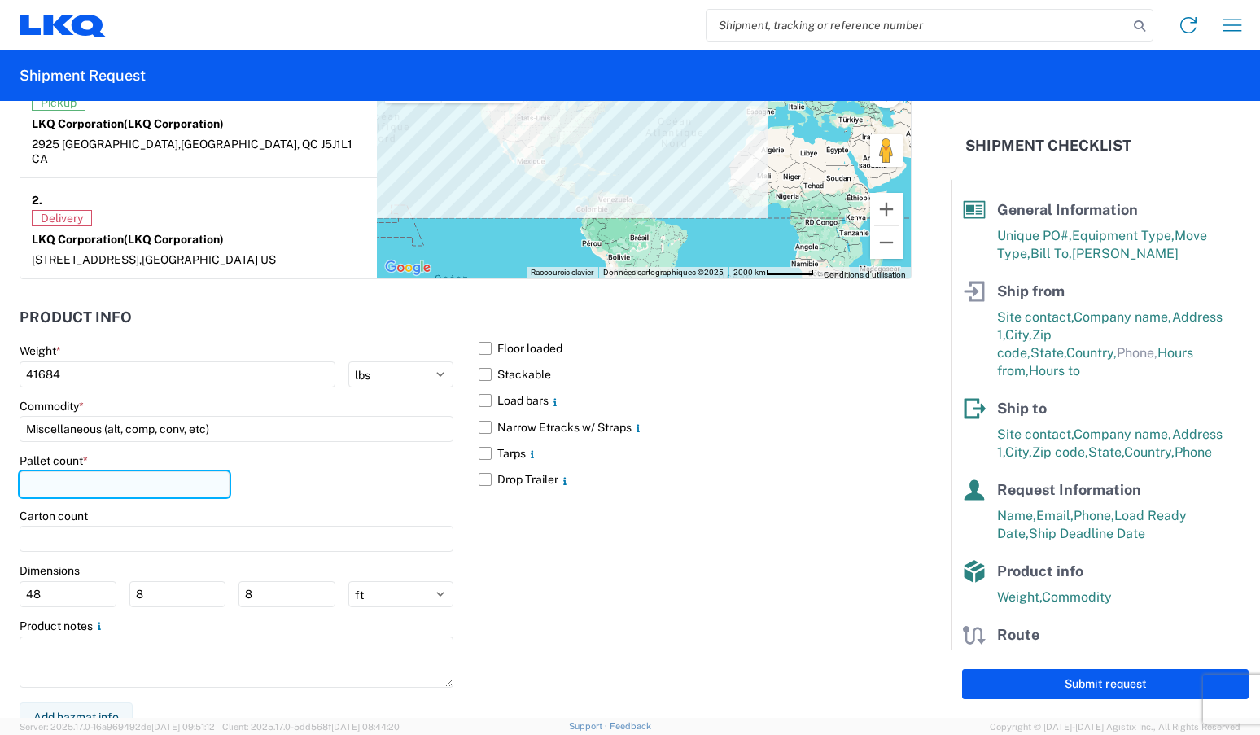
click at [121, 471] on input "number" at bounding box center [125, 484] width 210 height 26
type input "25"
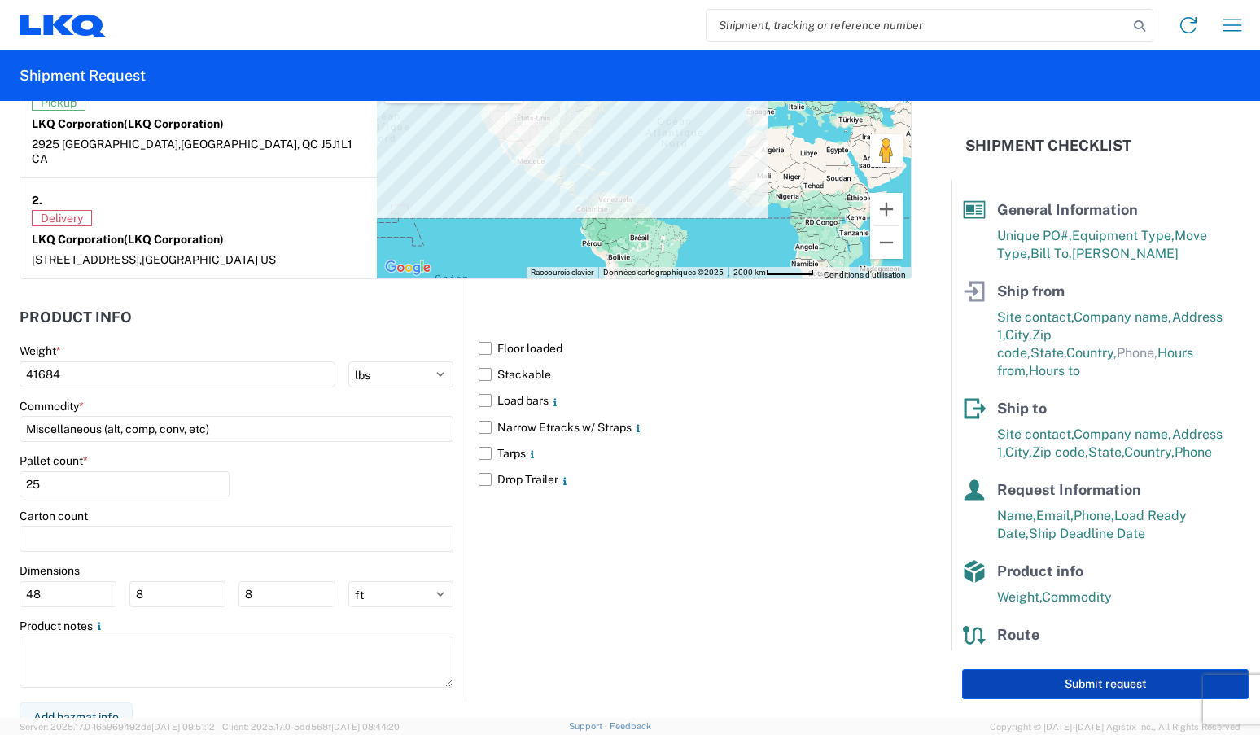
click at [1118, 689] on button "Submit request" at bounding box center [1105, 684] width 287 height 30
select select "CA"
select select "US"
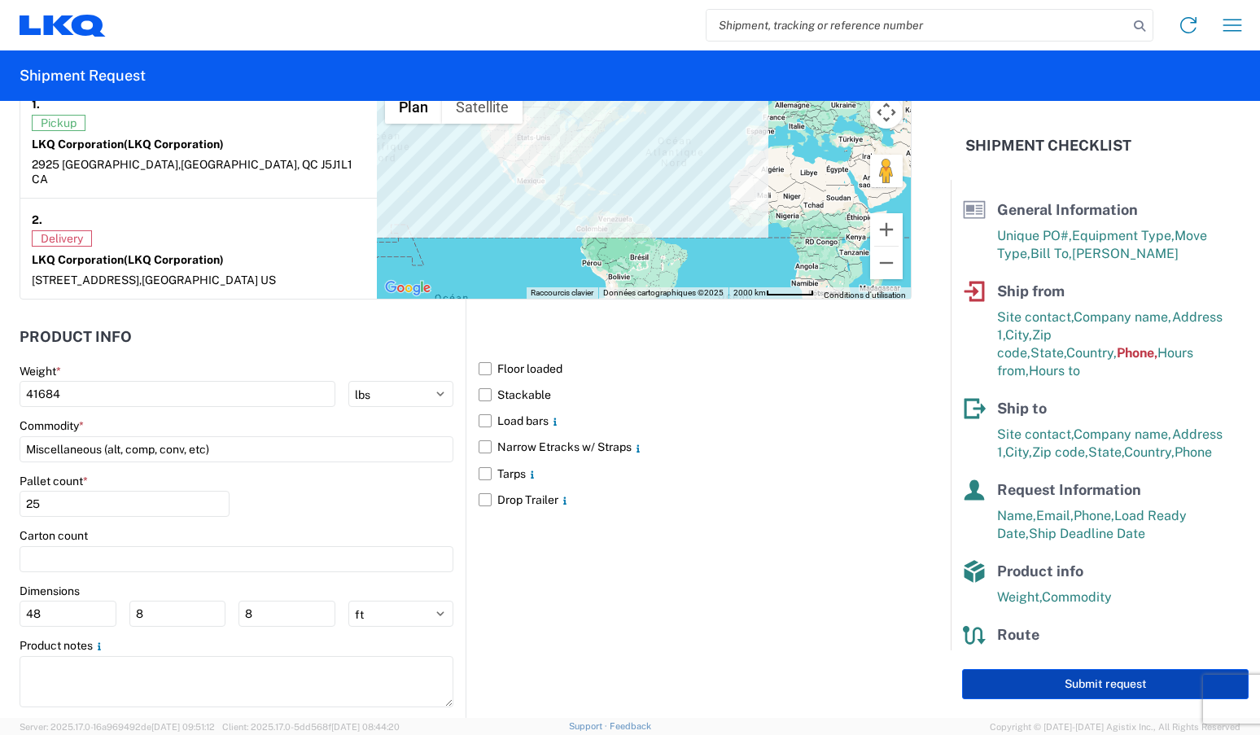
scroll to position [1355, 0]
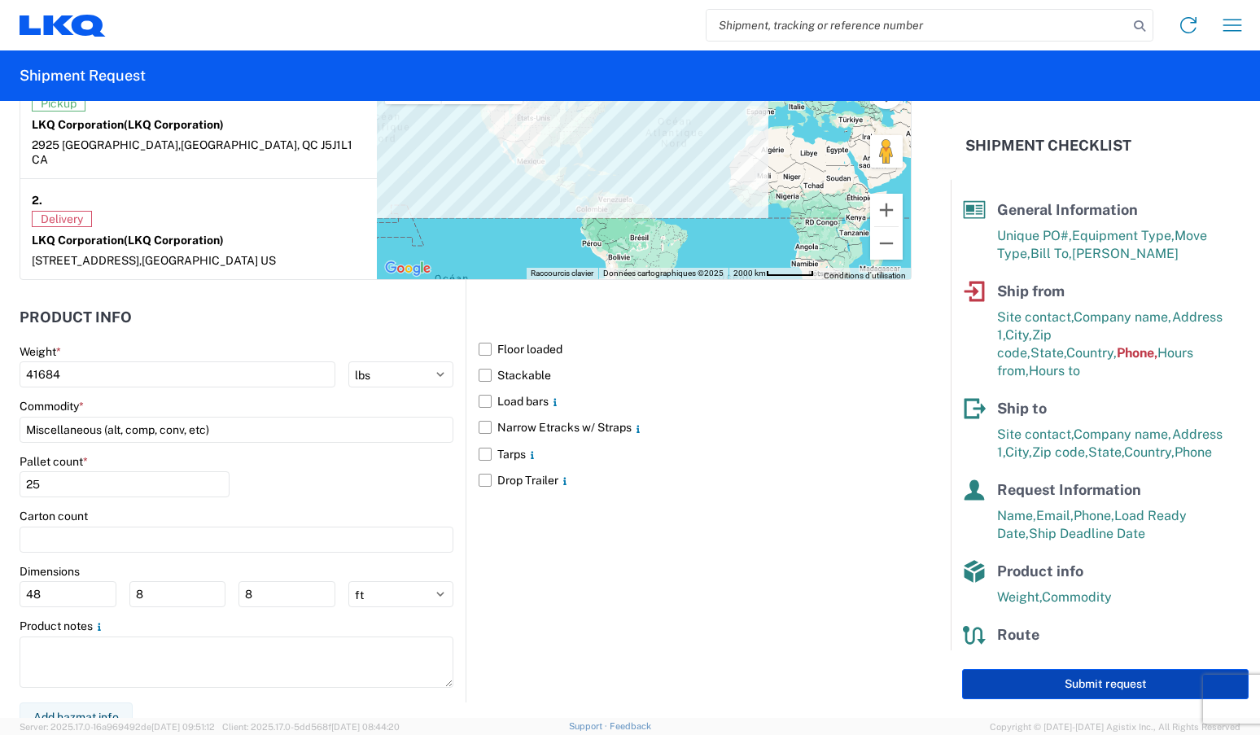
click at [1072, 687] on button "Submit request" at bounding box center [1105, 684] width 287 height 30
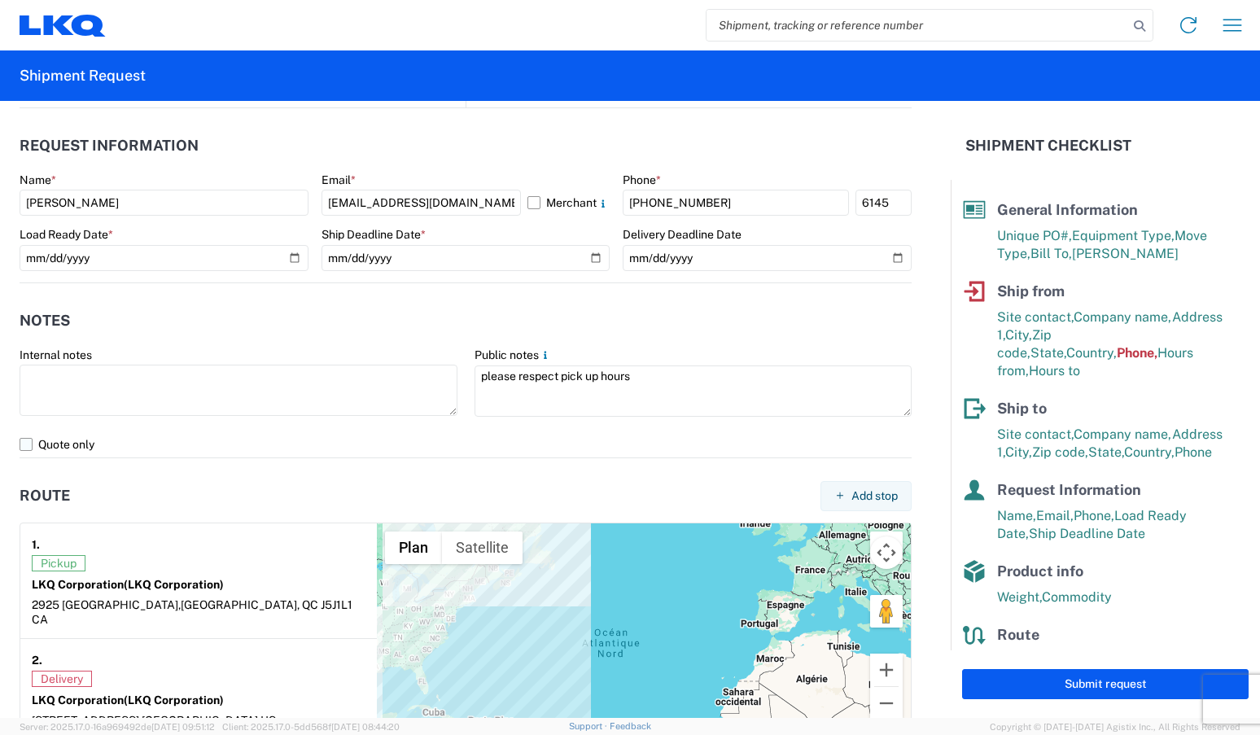
scroll to position [488, 0]
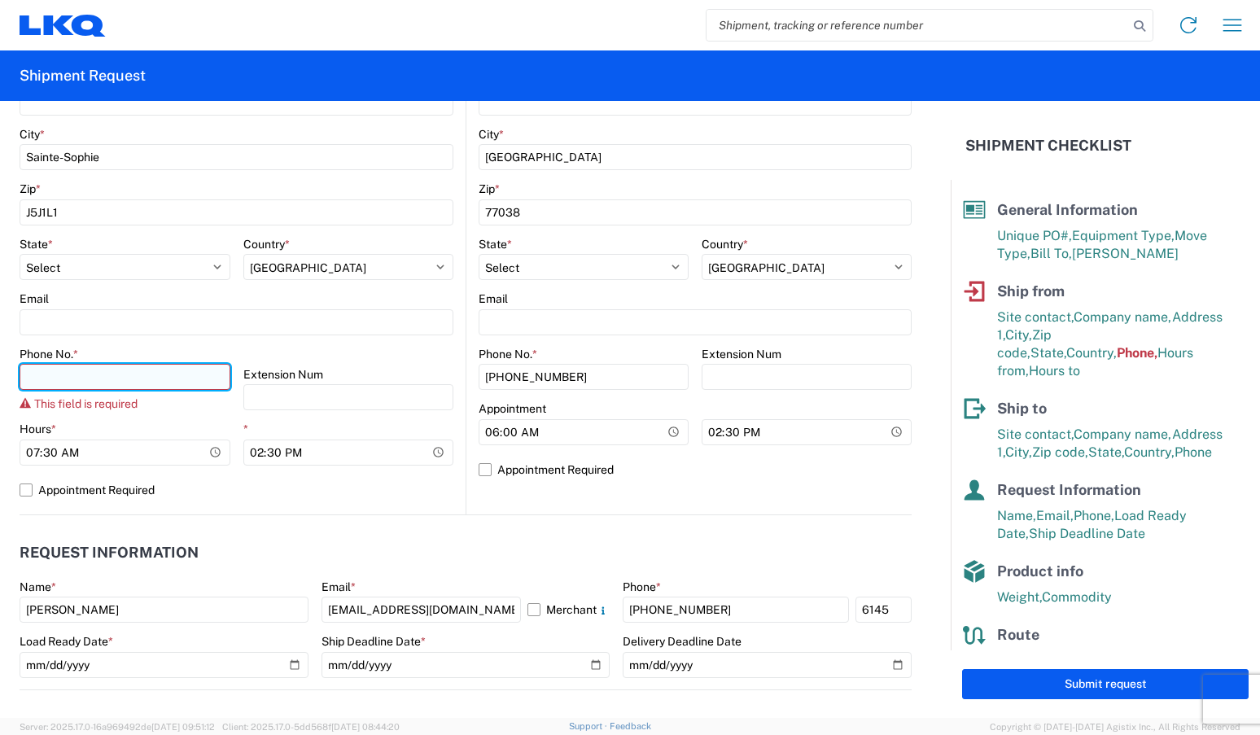
click at [145, 371] on input "Phone No. *" at bounding box center [125, 377] width 211 height 26
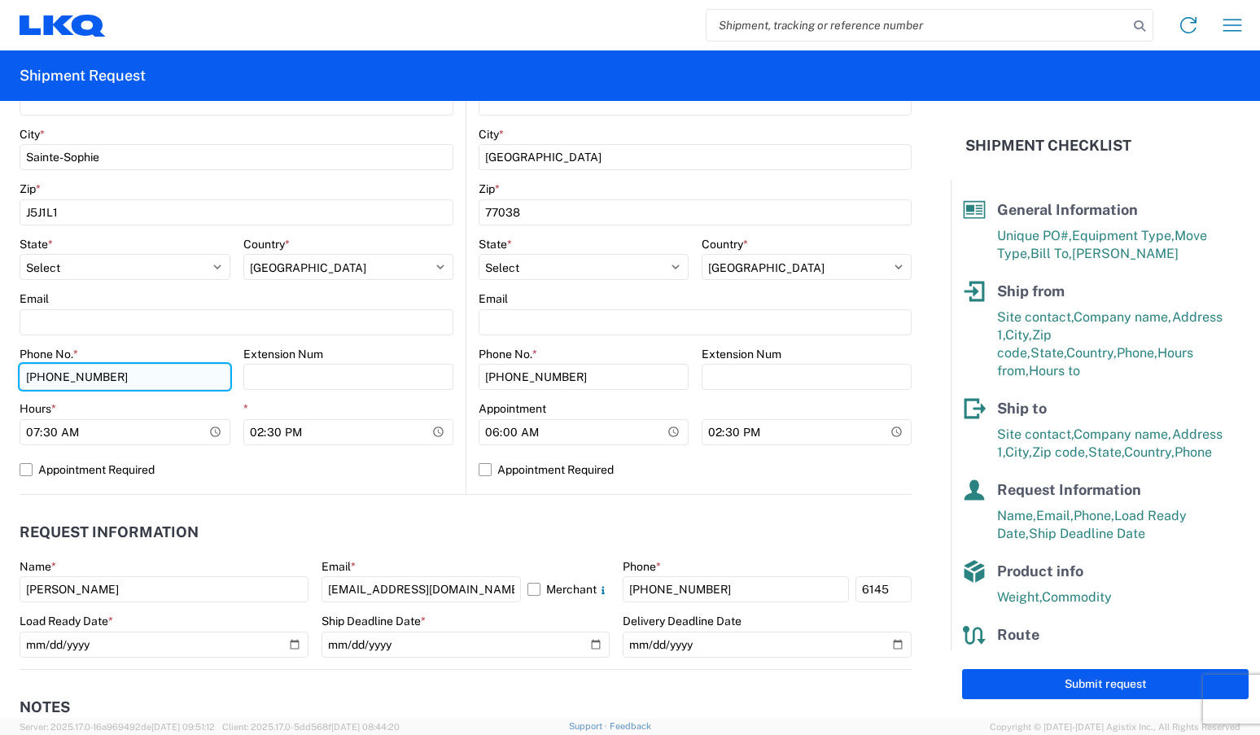
type input "[PHONE_NUMBER]"
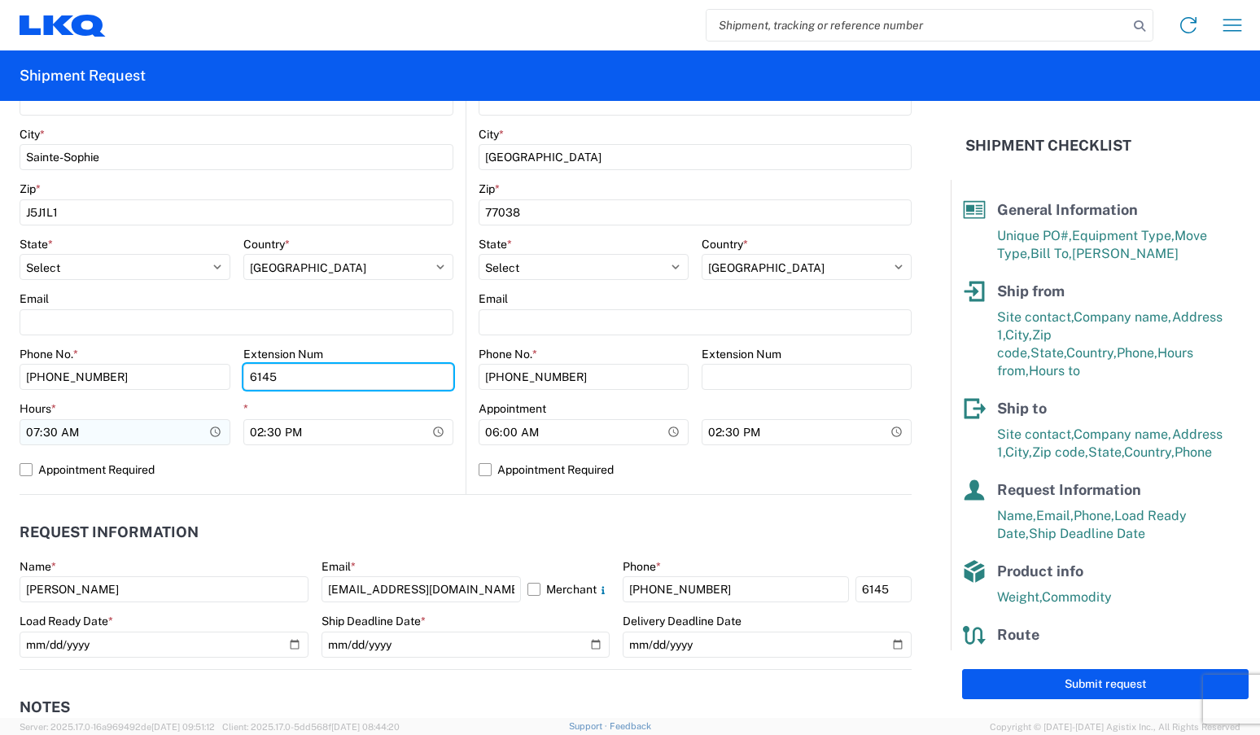
type input "6145"
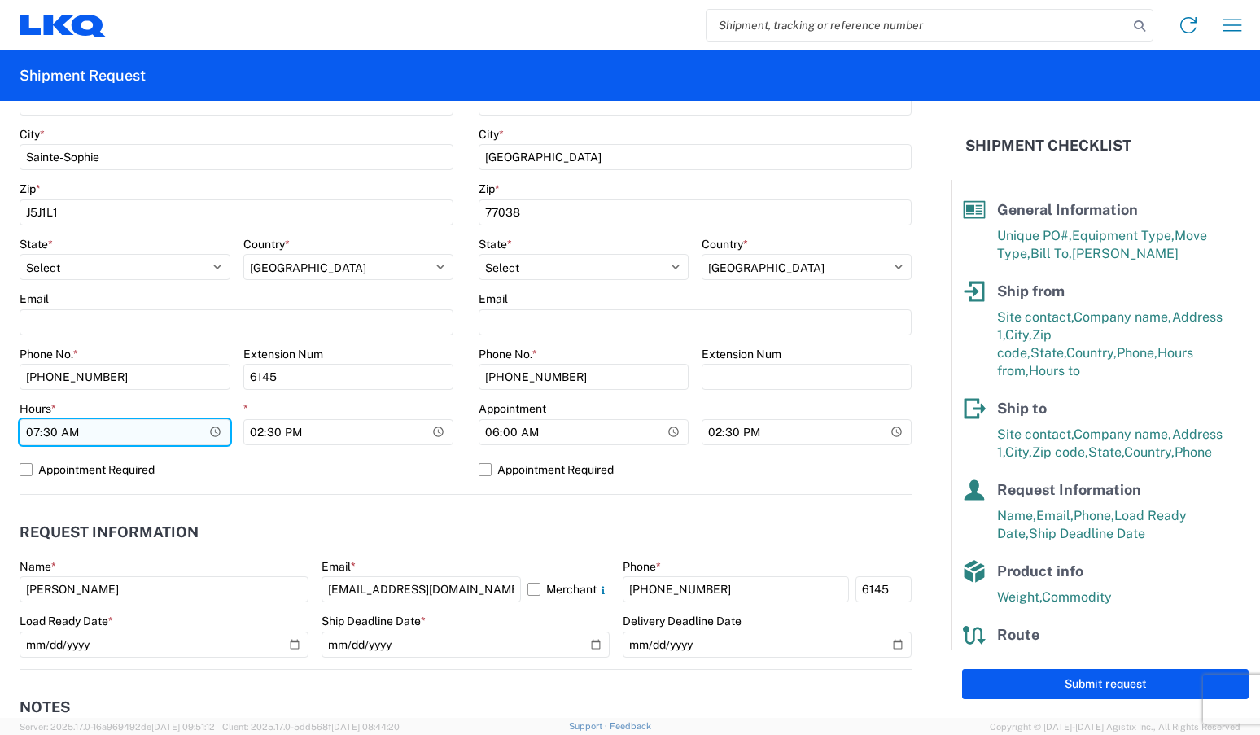
click at [98, 429] on input "07:30" at bounding box center [125, 432] width 211 height 26
click at [51, 429] on input "07:30" at bounding box center [125, 432] width 211 height 26
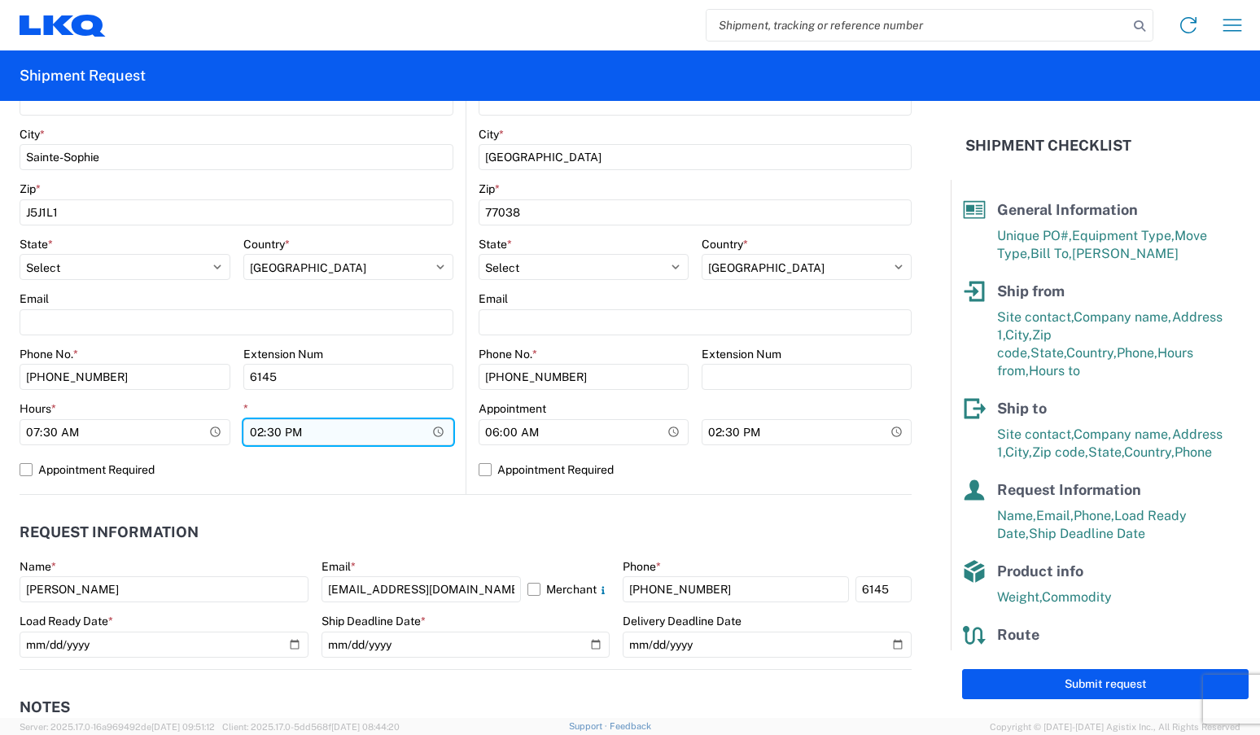
click at [259, 433] on input "14:30" at bounding box center [348, 432] width 211 height 26
type input "13:30"
click at [28, 470] on label "Appointment Required" at bounding box center [237, 470] width 434 height 26
click at [0, 0] on input "Appointment Required" at bounding box center [0, 0] width 0 height 0
select select "CA"
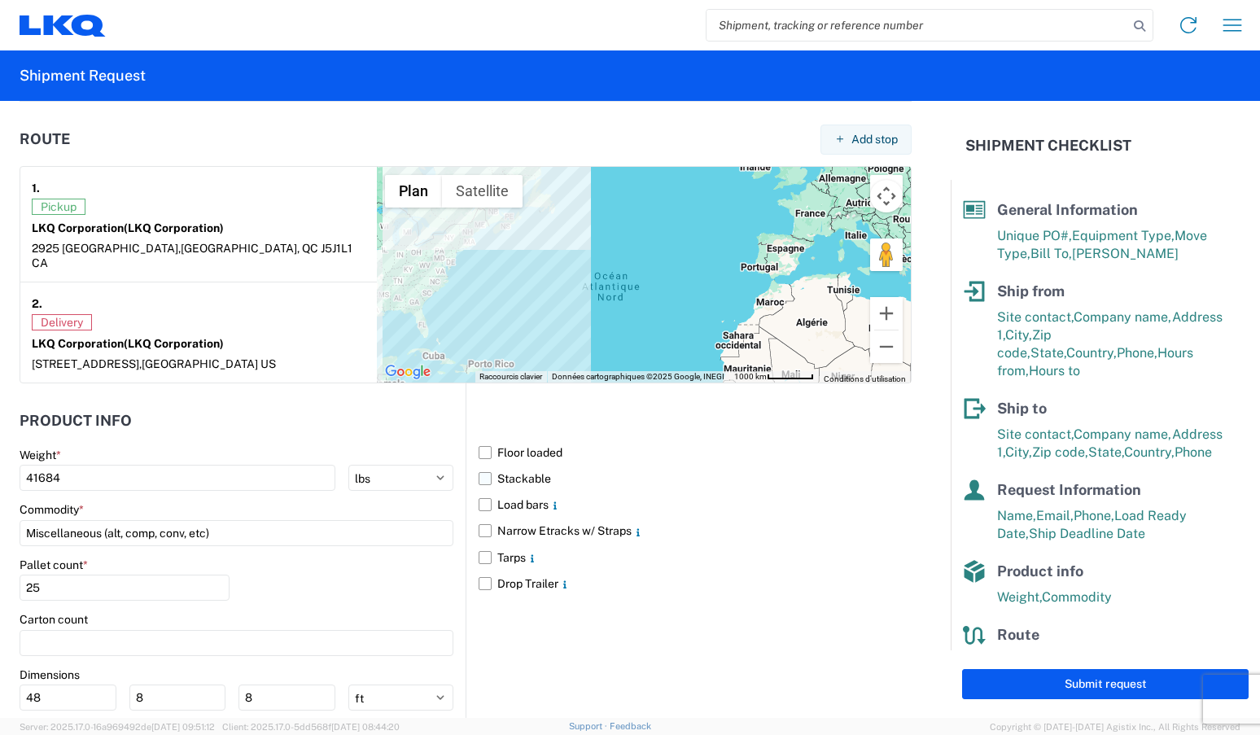
scroll to position [1335, 0]
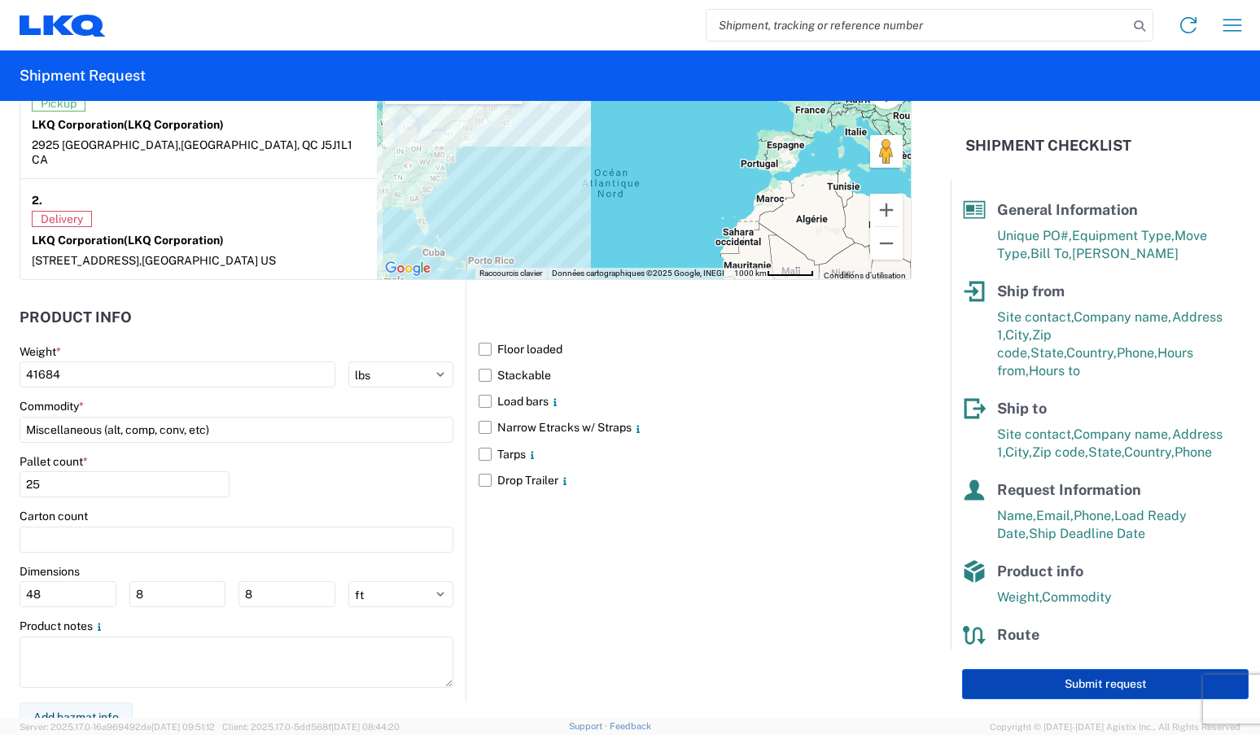
click at [1084, 684] on button "Submit request" at bounding box center [1105, 684] width 287 height 30
